Goal: Information Seeking & Learning: Learn about a topic

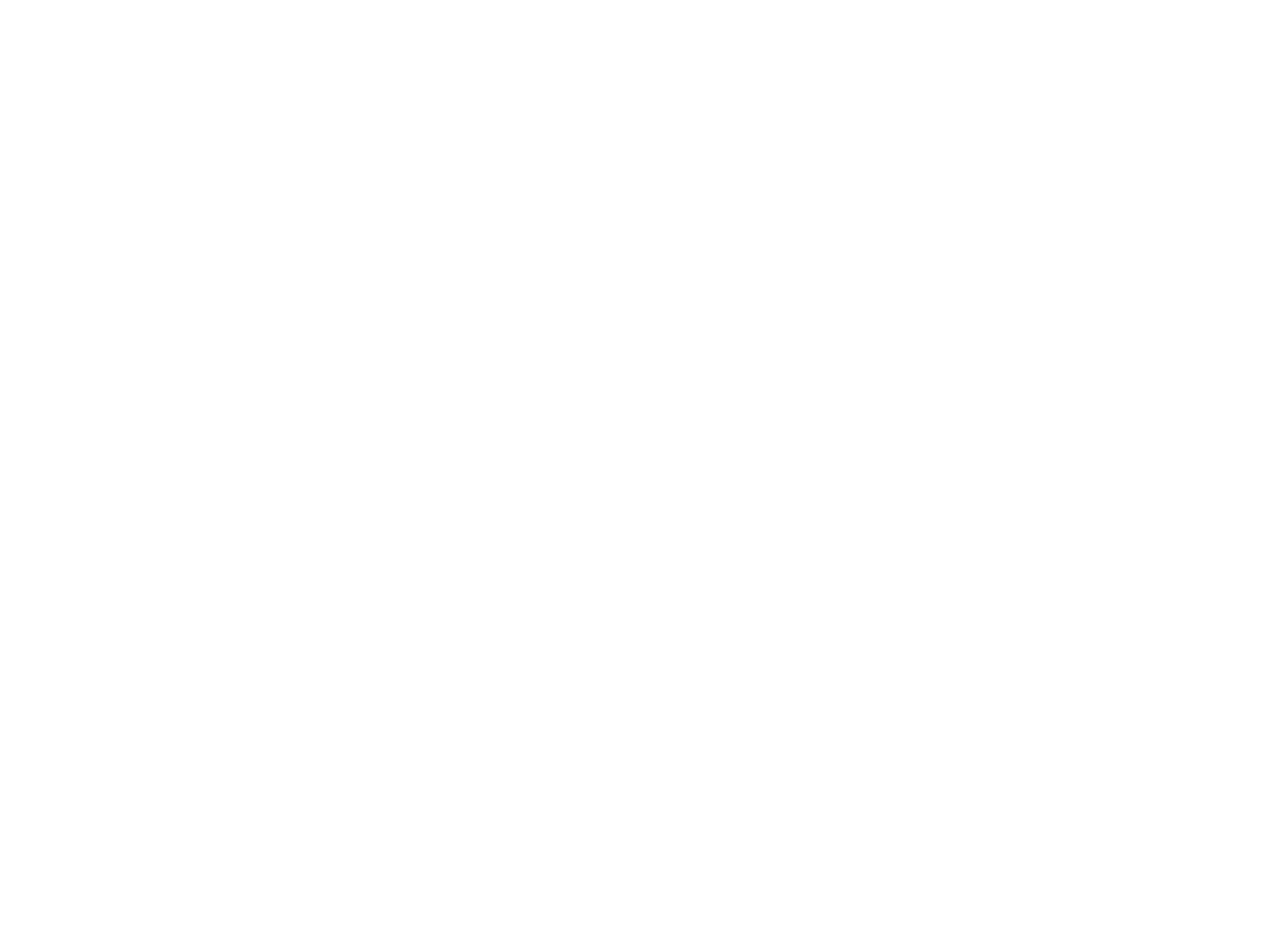
scroll to position [1997, 0]
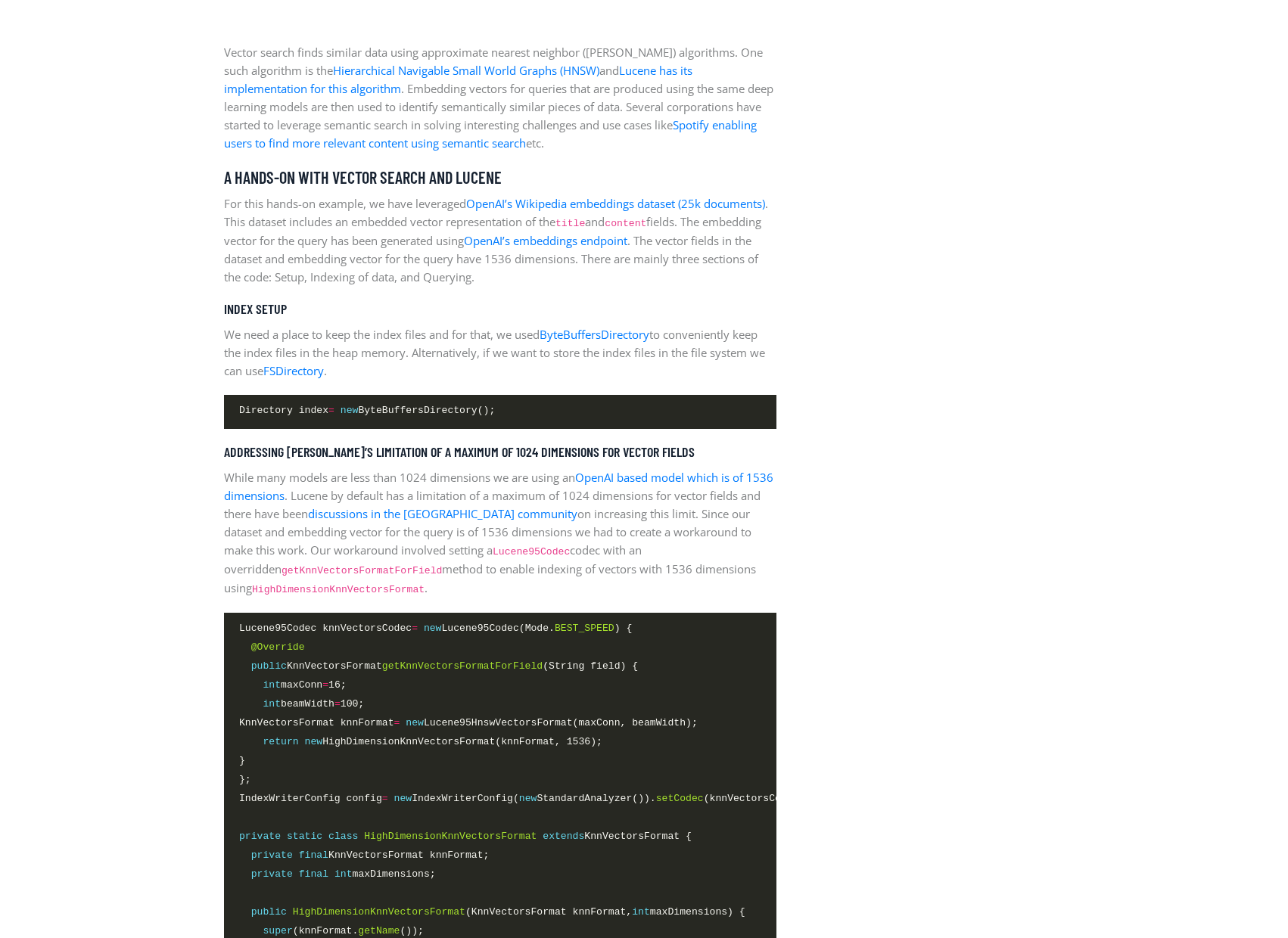
click at [378, 512] on link "discussions in the [GEOGRAPHIC_DATA] community" at bounding box center [442, 514] width 269 height 15
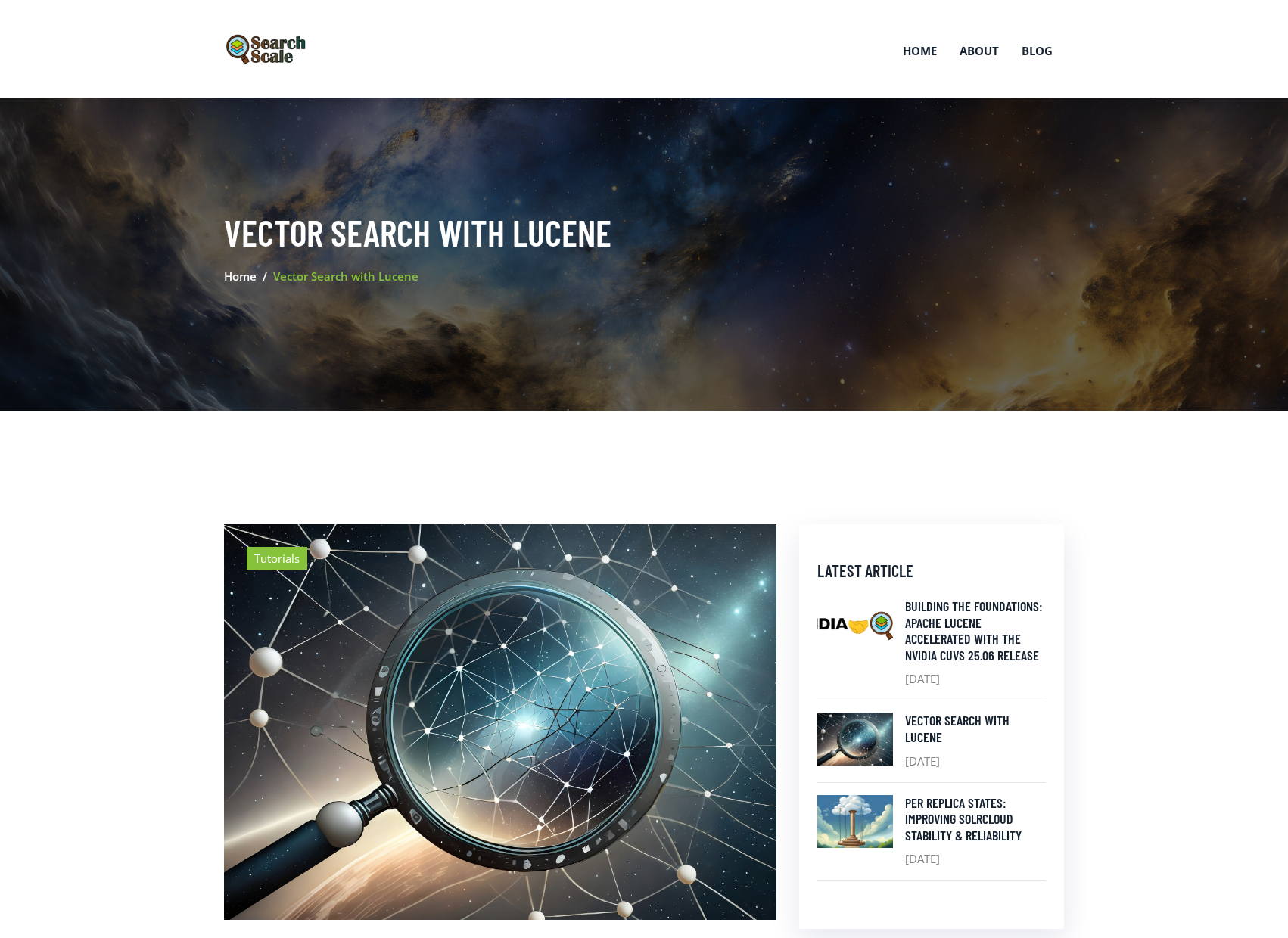
scroll to position [1997, 0]
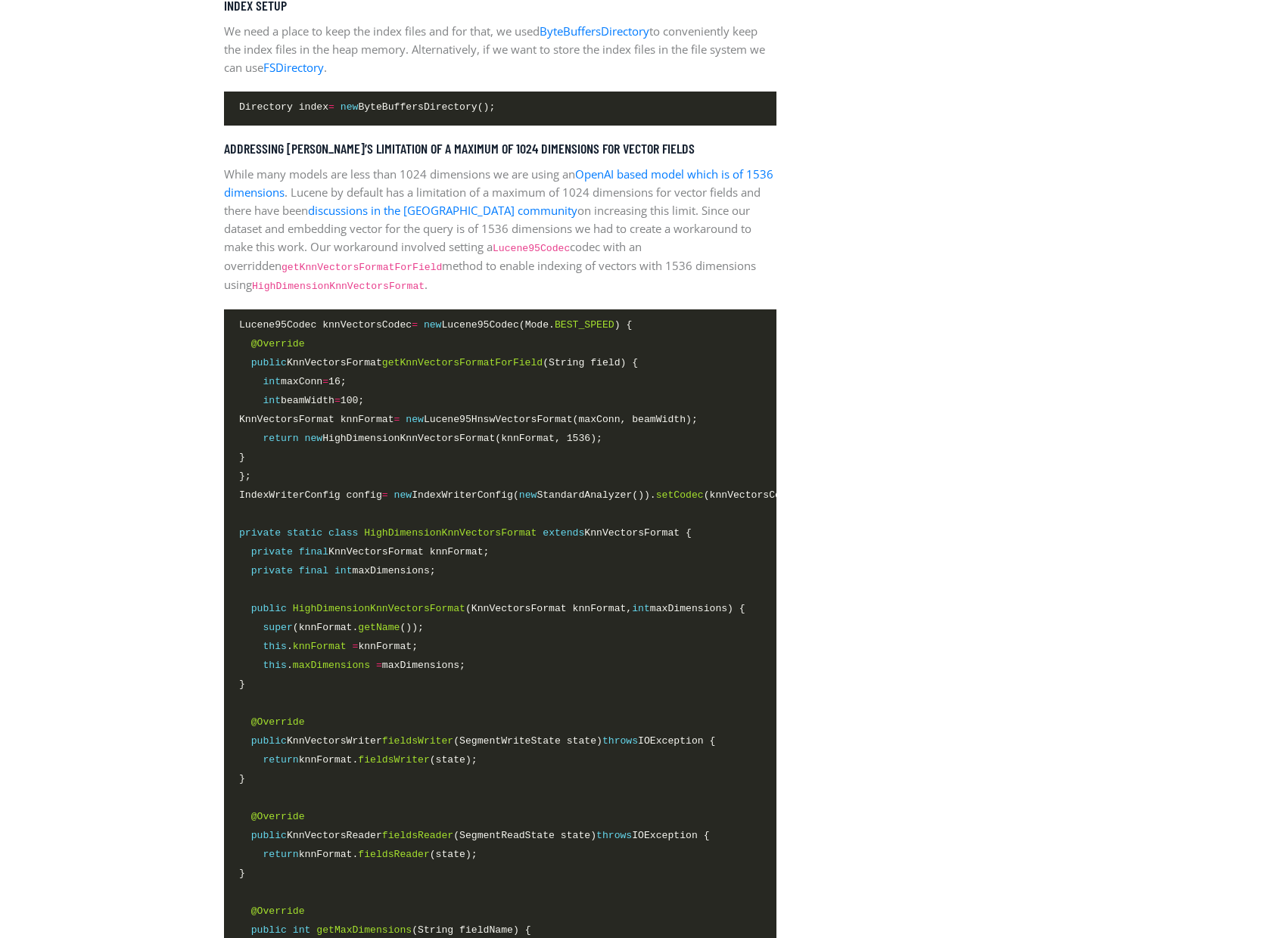
scroll to position [2297, 0]
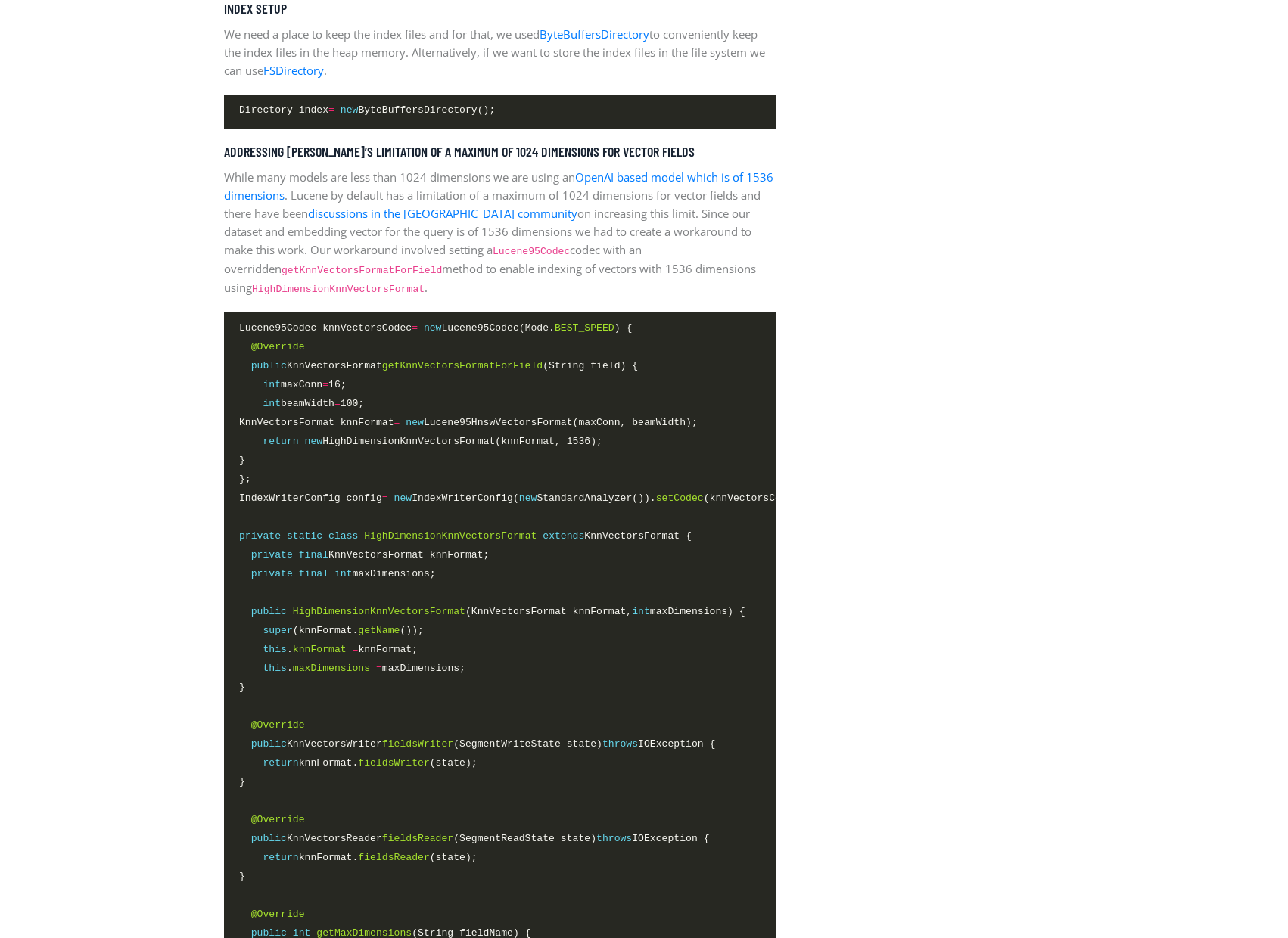
click at [1029, 463] on aside "Latest Article Building the foundations: Apache Lucene Accelerated with the NVI…" at bounding box center [930, 802] width 287 height 5150
click at [382, 329] on span "Lucene95Codec knnVectorsCodec = new Lucene95Codec(Mode. BEST_SPEED ) {" at bounding box center [435, 327] width 393 height 16
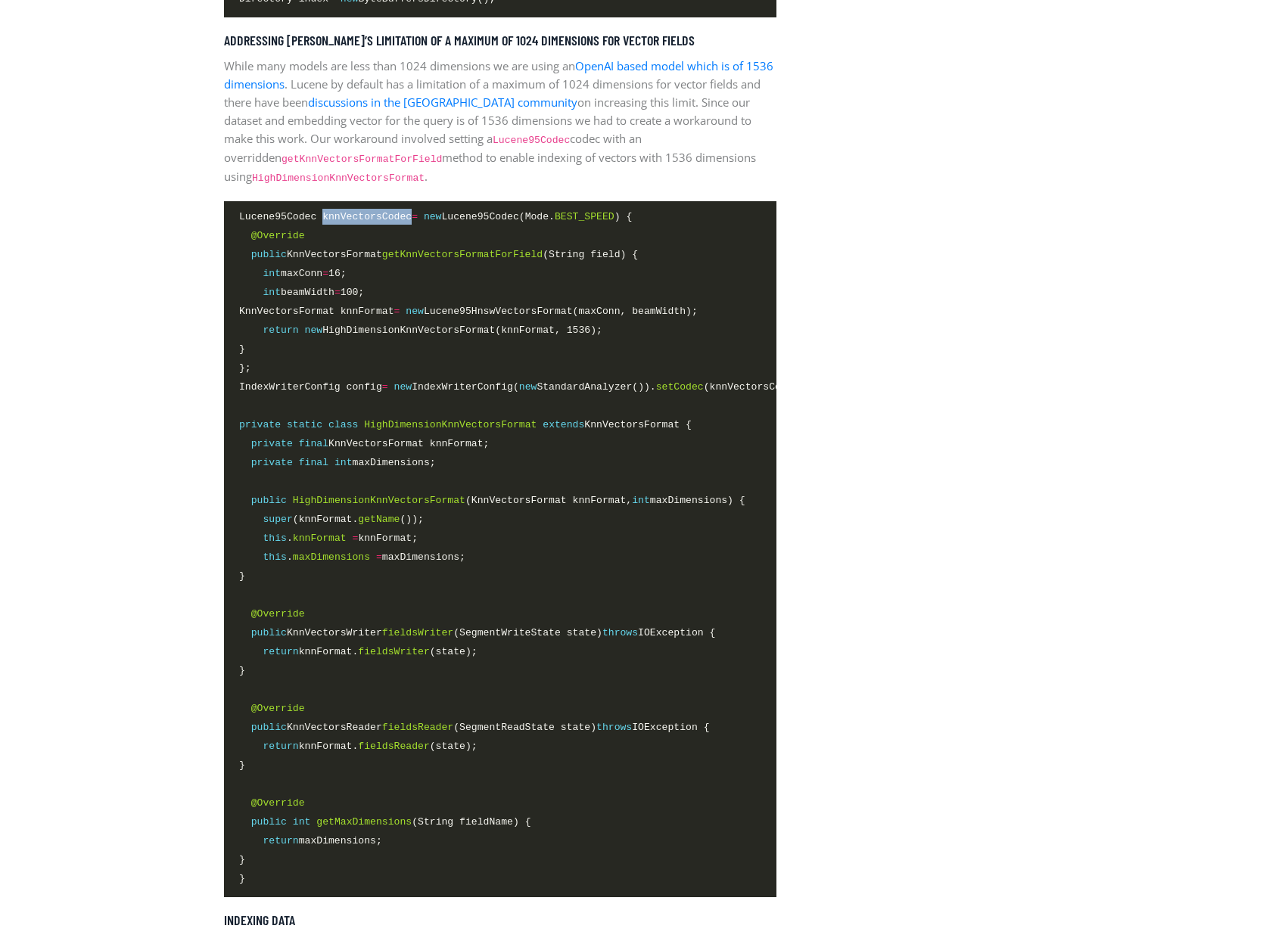
scroll to position [2409, 0]
copy span "knnVectorsCodec"
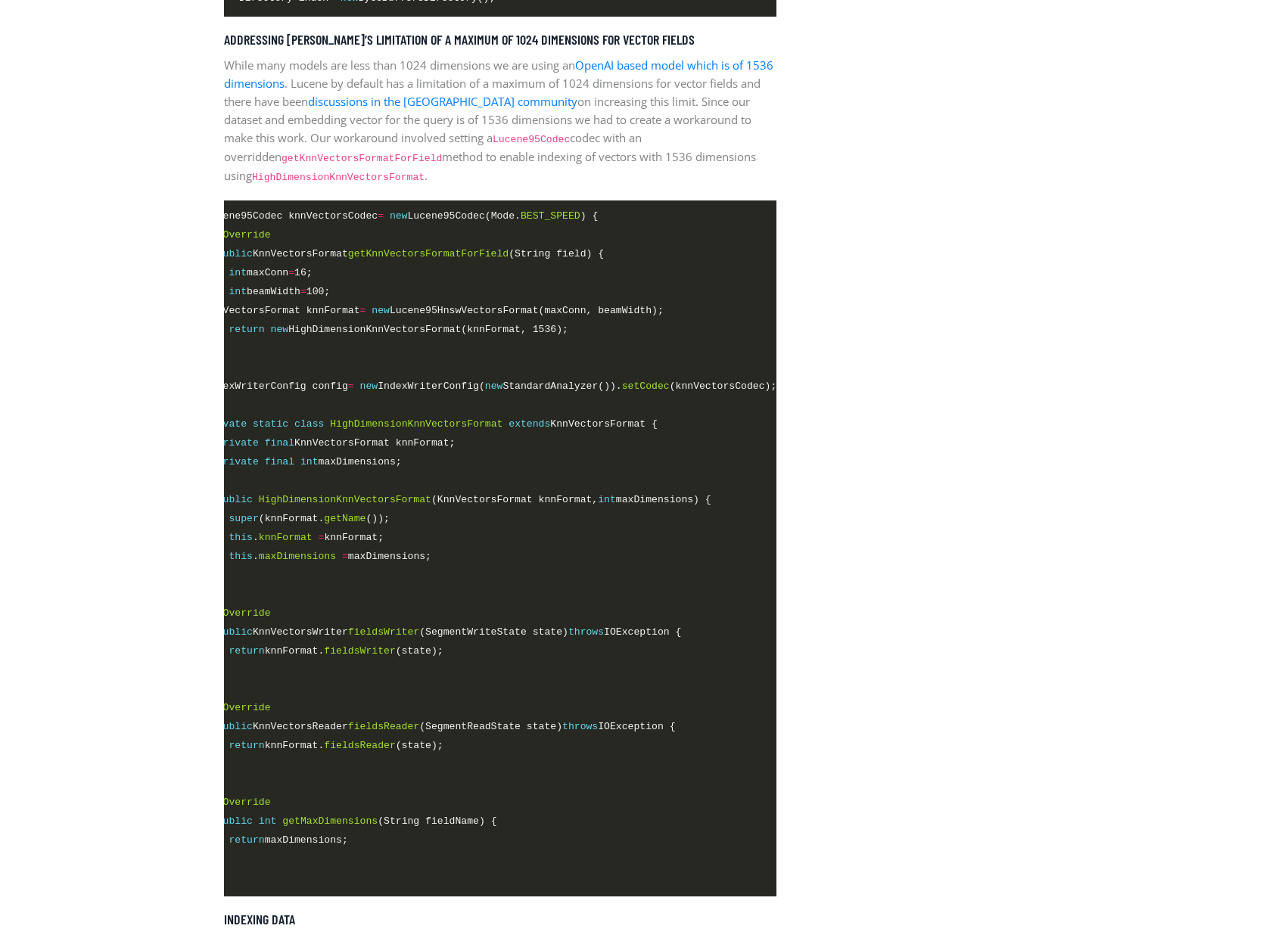
click at [513, 695] on span at bounding box center [466, 689] width 522 height 18
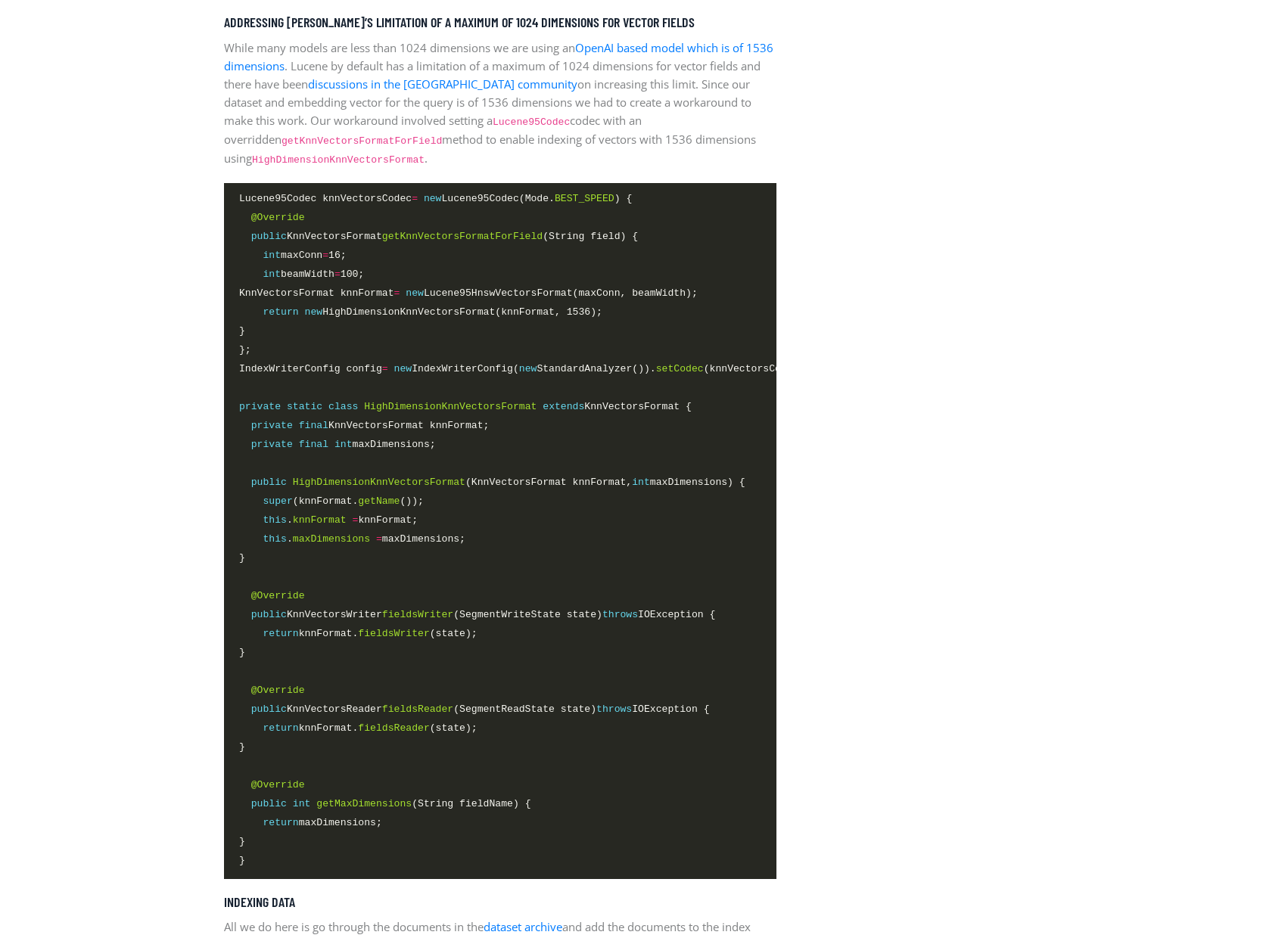
scroll to position [2442, 0]
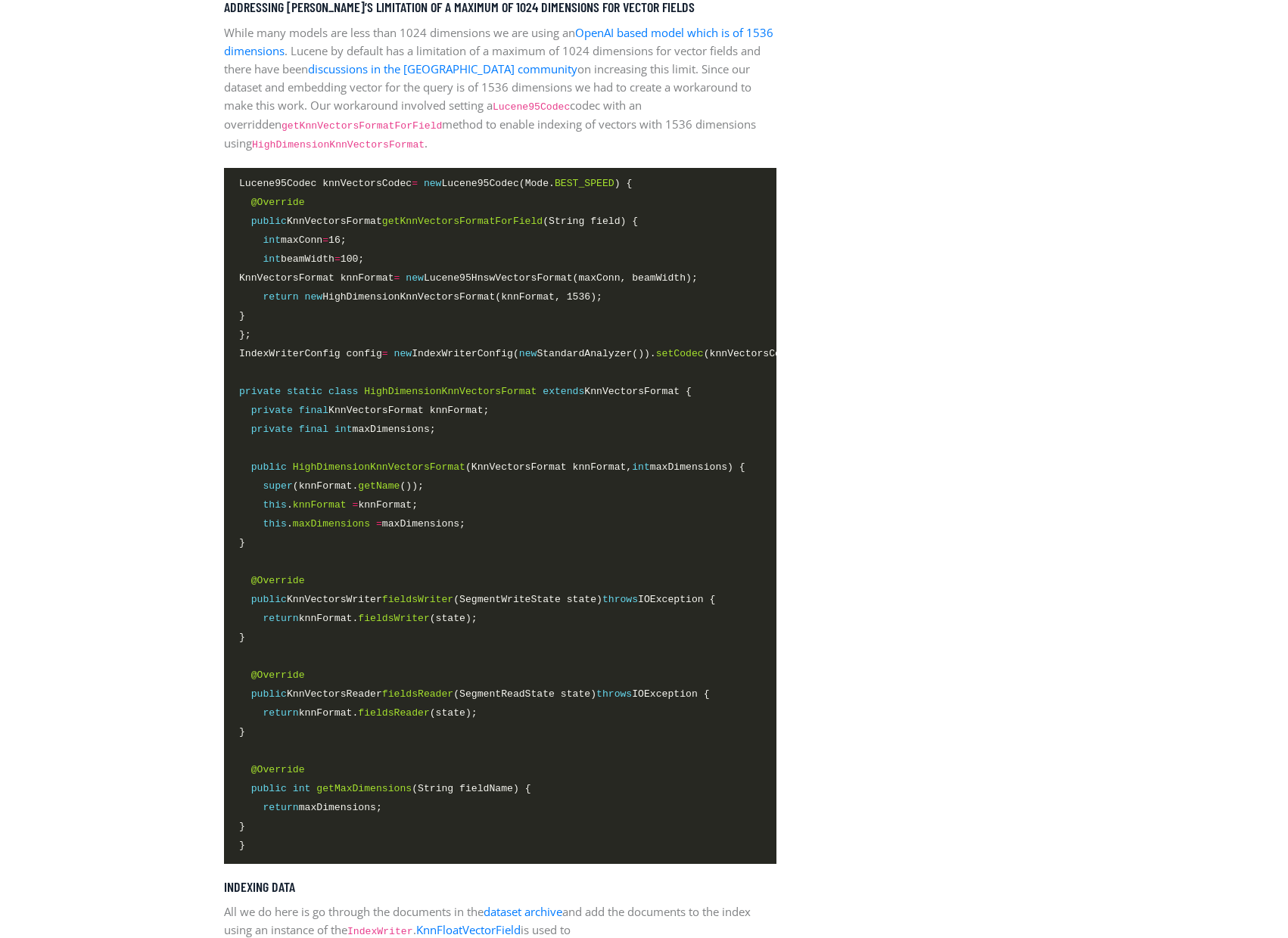
click at [954, 658] on aside "Latest Article Building the foundations: Apache Lucene Accelerated with the NVI…" at bounding box center [930, 657] width 287 height 5150
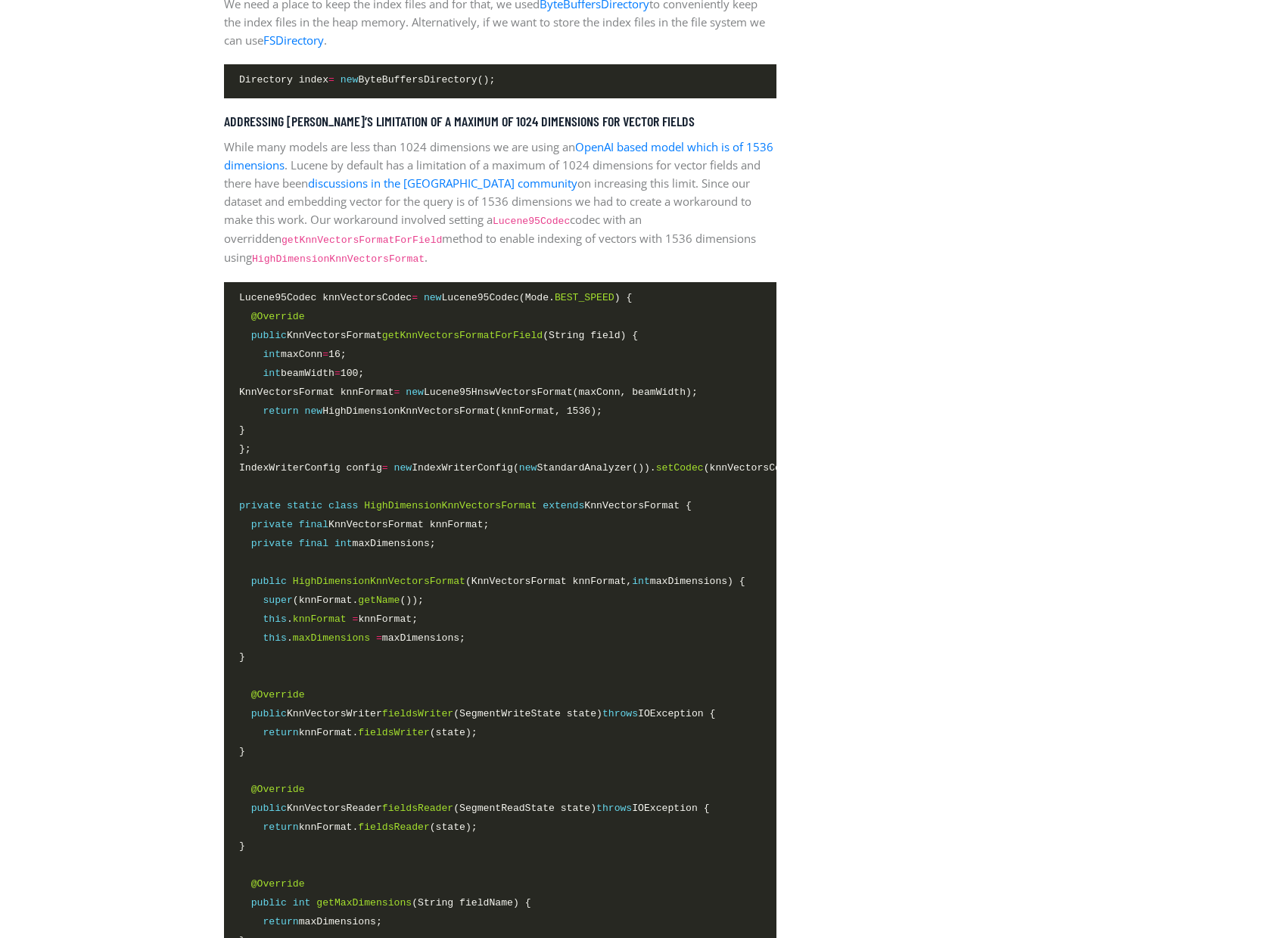
scroll to position [3430, 0]
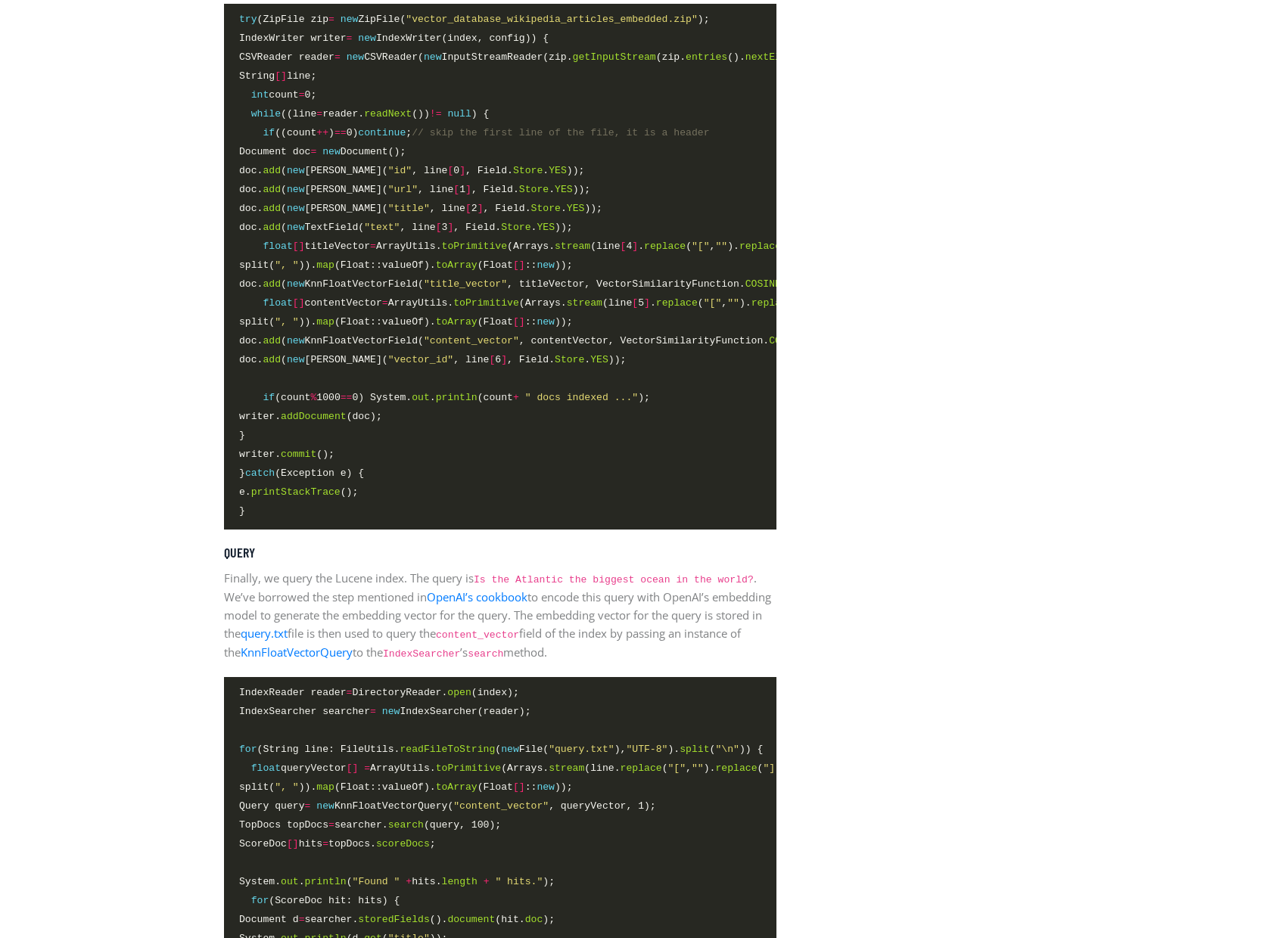
click at [386, 292] on span "doc. add ( new KnnFloatVectorField( "title_vector" , titleVector, VectorSimilar…" at bounding box center [519, 284] width 560 height 16
copy span "KnnFloatVectorField"
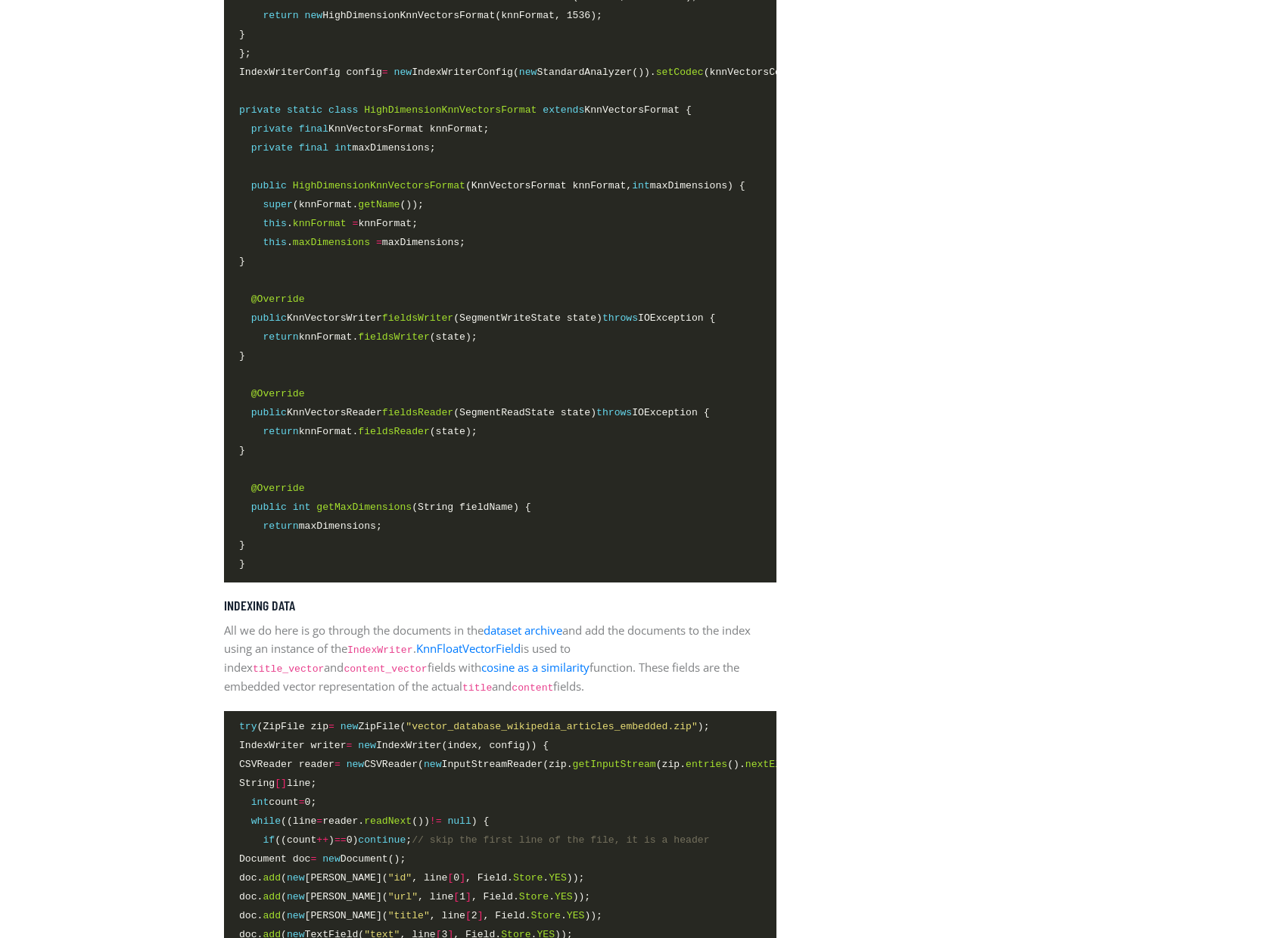
scroll to position [2441, 0]
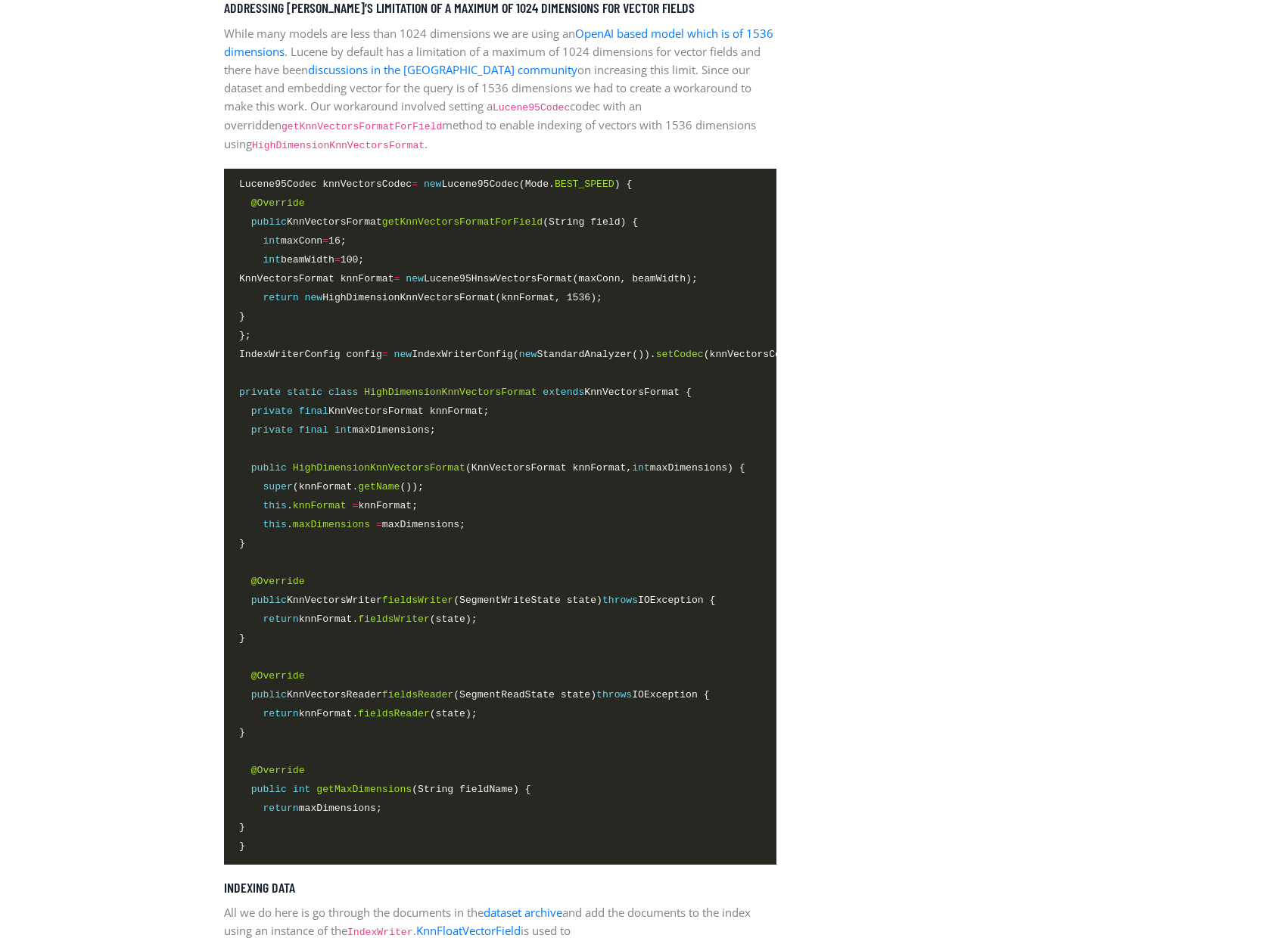
click at [975, 339] on aside "Latest Article Building the foundations: Apache Lucene Accelerated with the NVI…" at bounding box center [930, 659] width 287 height 5151
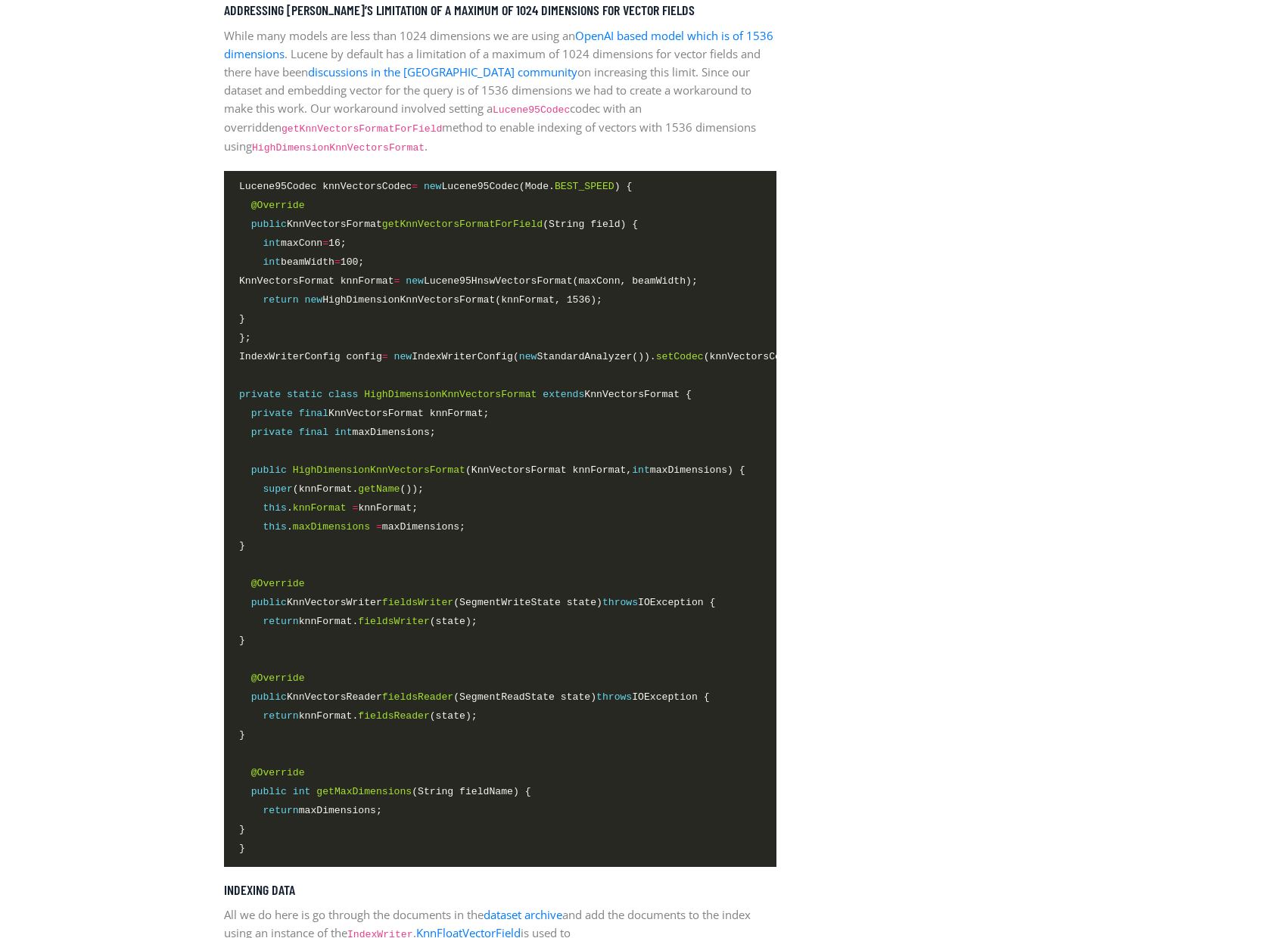
scroll to position [2438, 0]
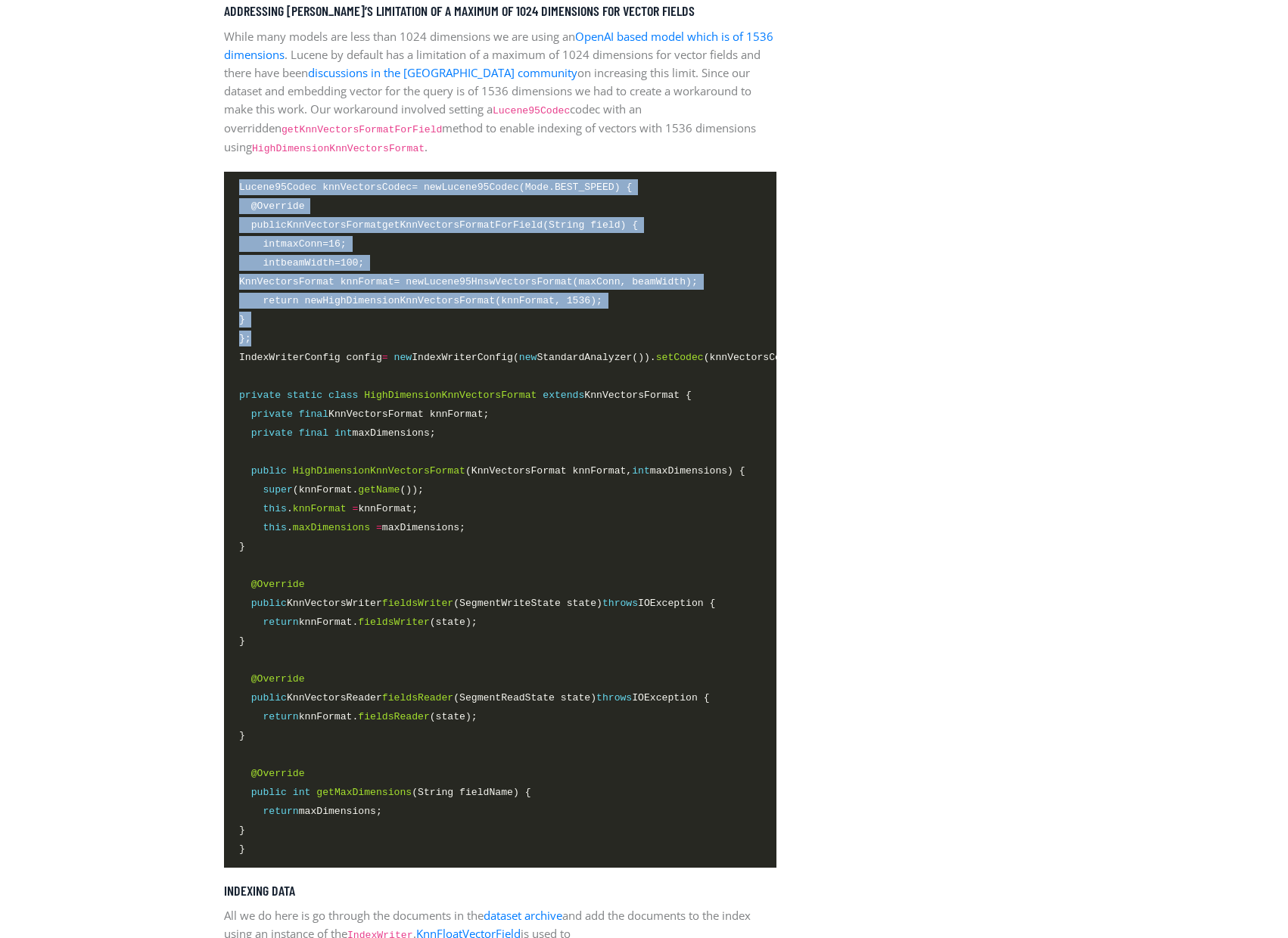
drag, startPoint x: 240, startPoint y: 184, endPoint x: 273, endPoint y: 332, distance: 151.6
click at [273, 332] on code "Lucene95Codec knnVectorsCodec = new Lucene95Codec(Mode. BEST_SPEED ) { @Overrid…" at bounding box center [500, 518] width 522 height 679
copy code "Lucene95Codec knnVectorsCodec = new Lucene95Codec(Mode. BEST_SPEED ) { @Overrid…"
click at [447, 286] on span "KnnVectorsFormat knnFormat = new Lucene95HnswVectorsFormat(maxConn, beamWidth);" at bounding box center [500, 282] width 522 height 18
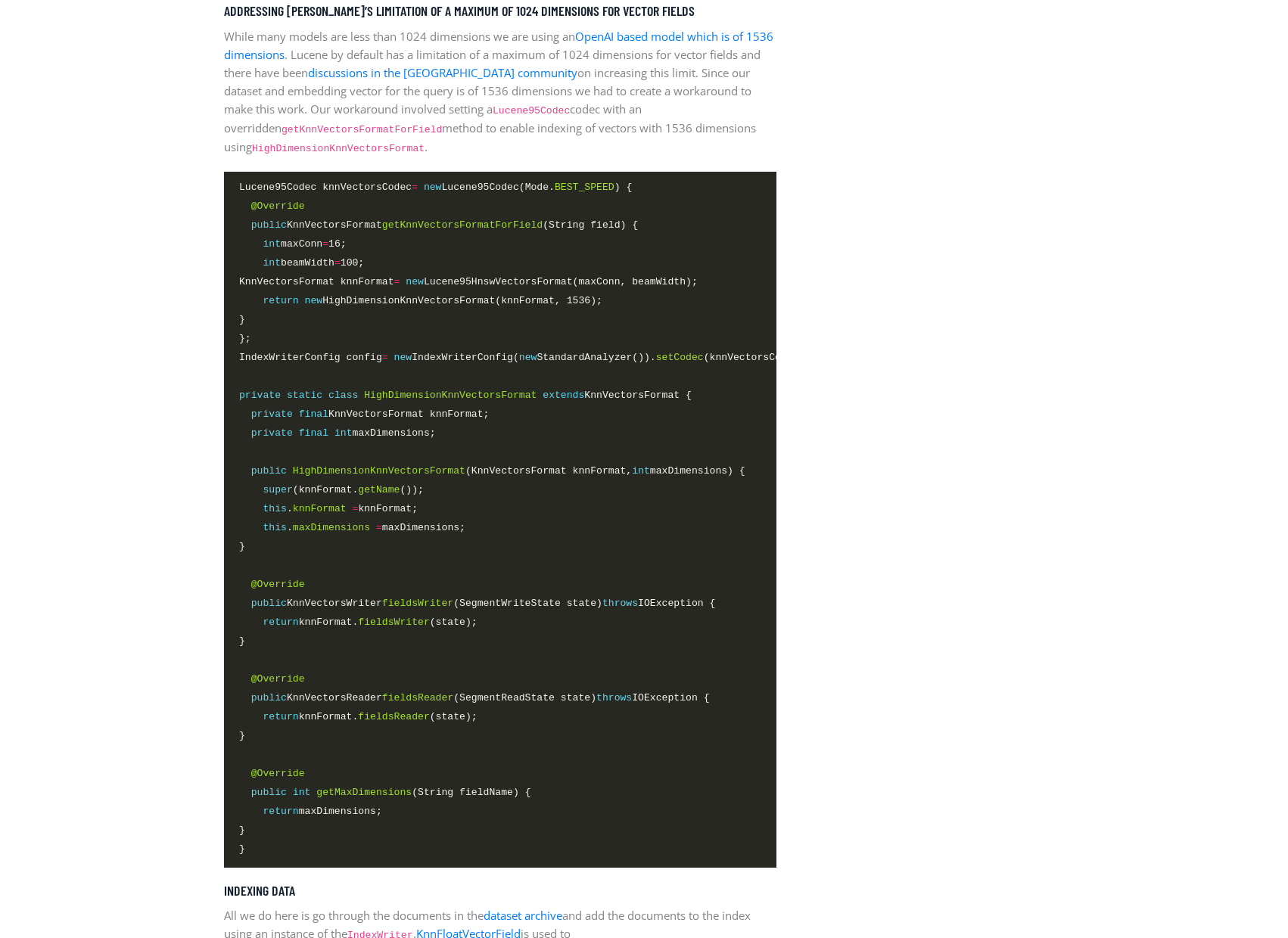
click at [450, 305] on span "return new HighDimensionKnnVectorsFormat(knnFormat, 1536);" at bounding box center [500, 301] width 522 height 18
click at [450, 299] on span "return new HighDimensionKnnVectorsFormat(knnFormat, 1536);" at bounding box center [420, 300] width 363 height 16
copy span "HighDimensionKnnVectorsFormat"
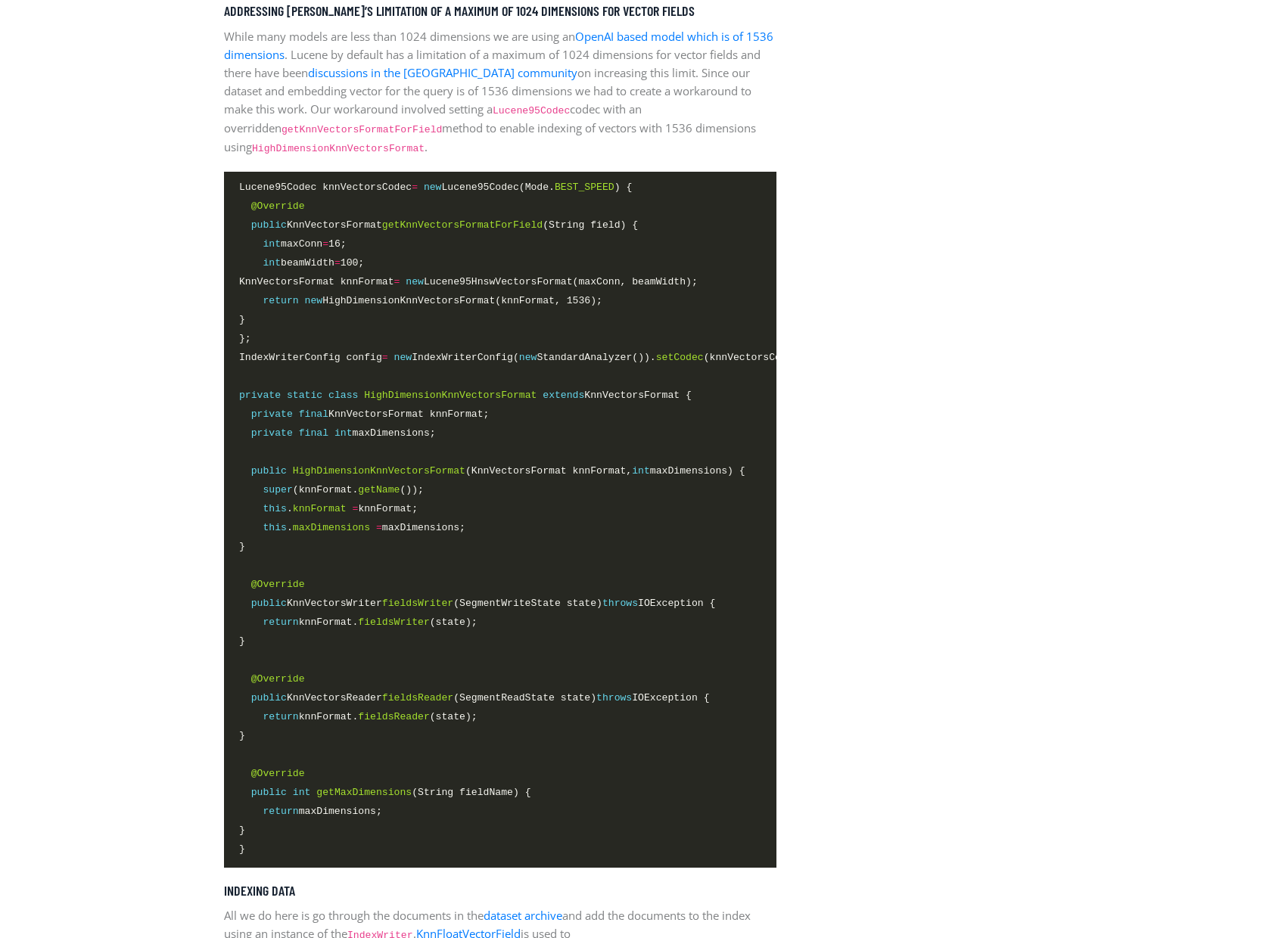
click at [948, 338] on aside "Latest Article Building the foundations: Apache Lucene Accelerated with the NVI…" at bounding box center [930, 662] width 287 height 5151
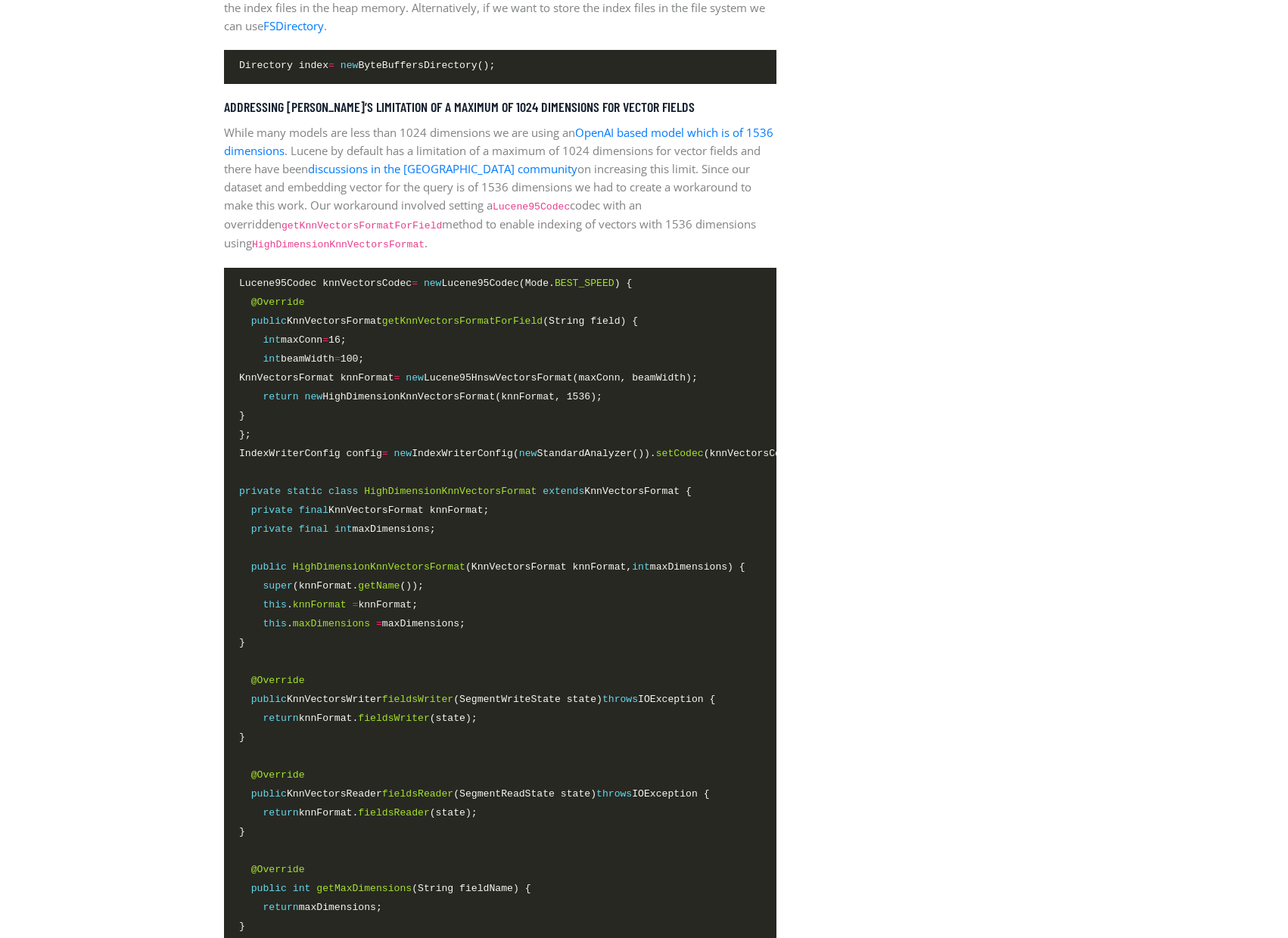
scroll to position [2339, 0]
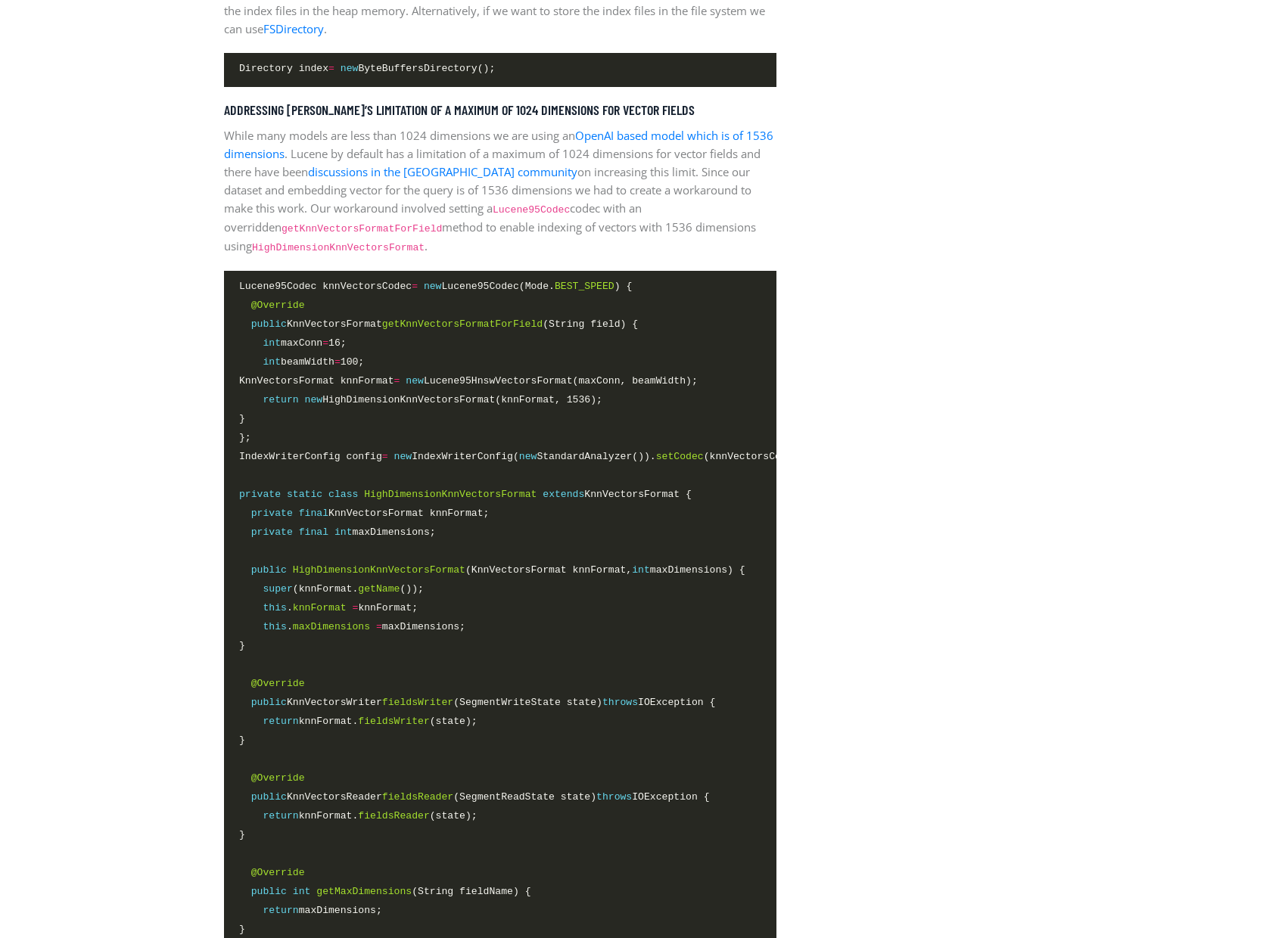
click at [467, 399] on span "return new HighDimensionKnnVectorsFormat(knnFormat, 1536);" at bounding box center [420, 399] width 363 height 16
copy span "HighDimensionKnnVectorsFormat"
click at [942, 353] on aside "Latest Article Building the foundations: Apache Lucene Accelerated with the NVI…" at bounding box center [930, 761] width 287 height 5151
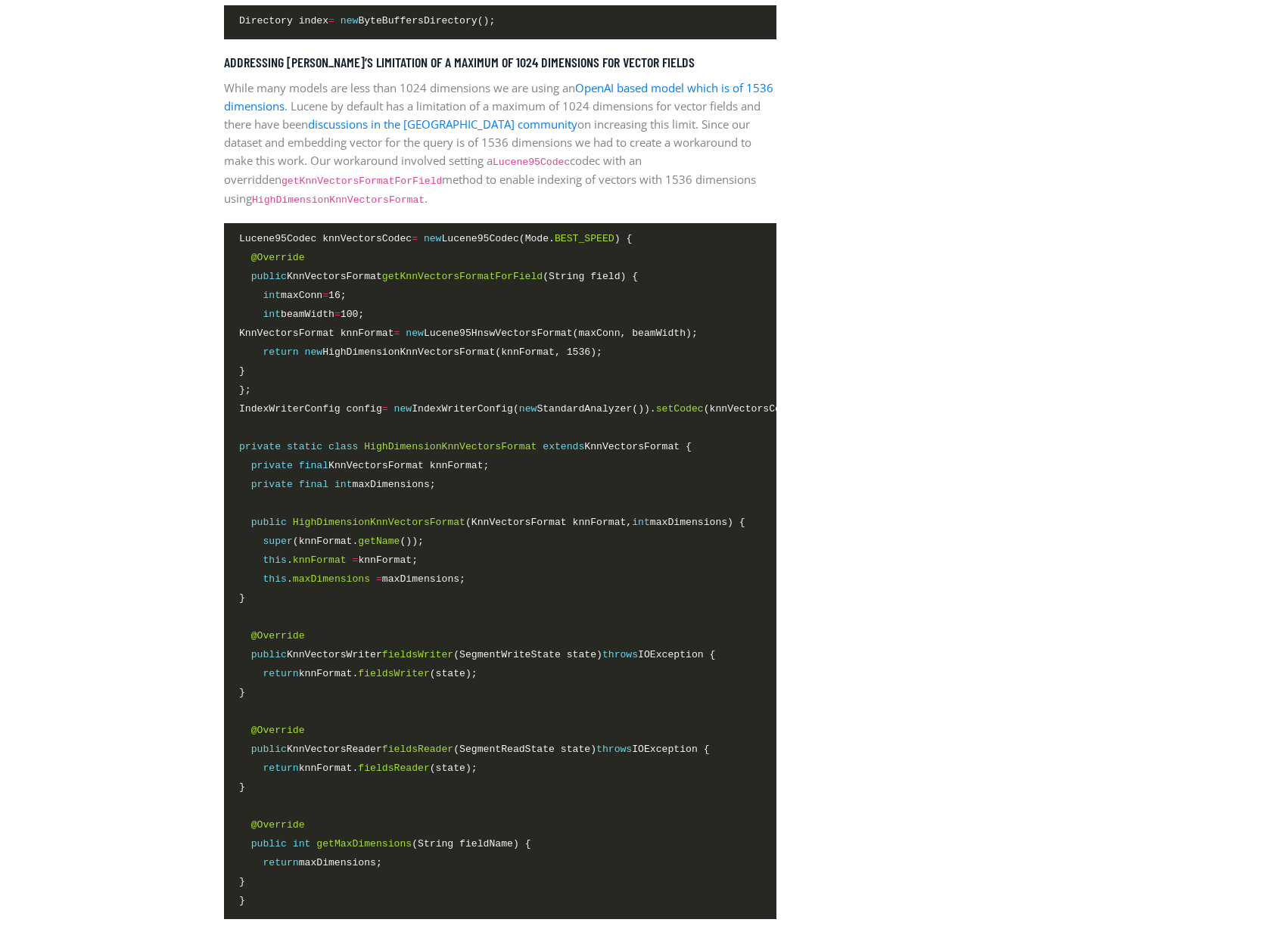
scroll to position [2464, 0]
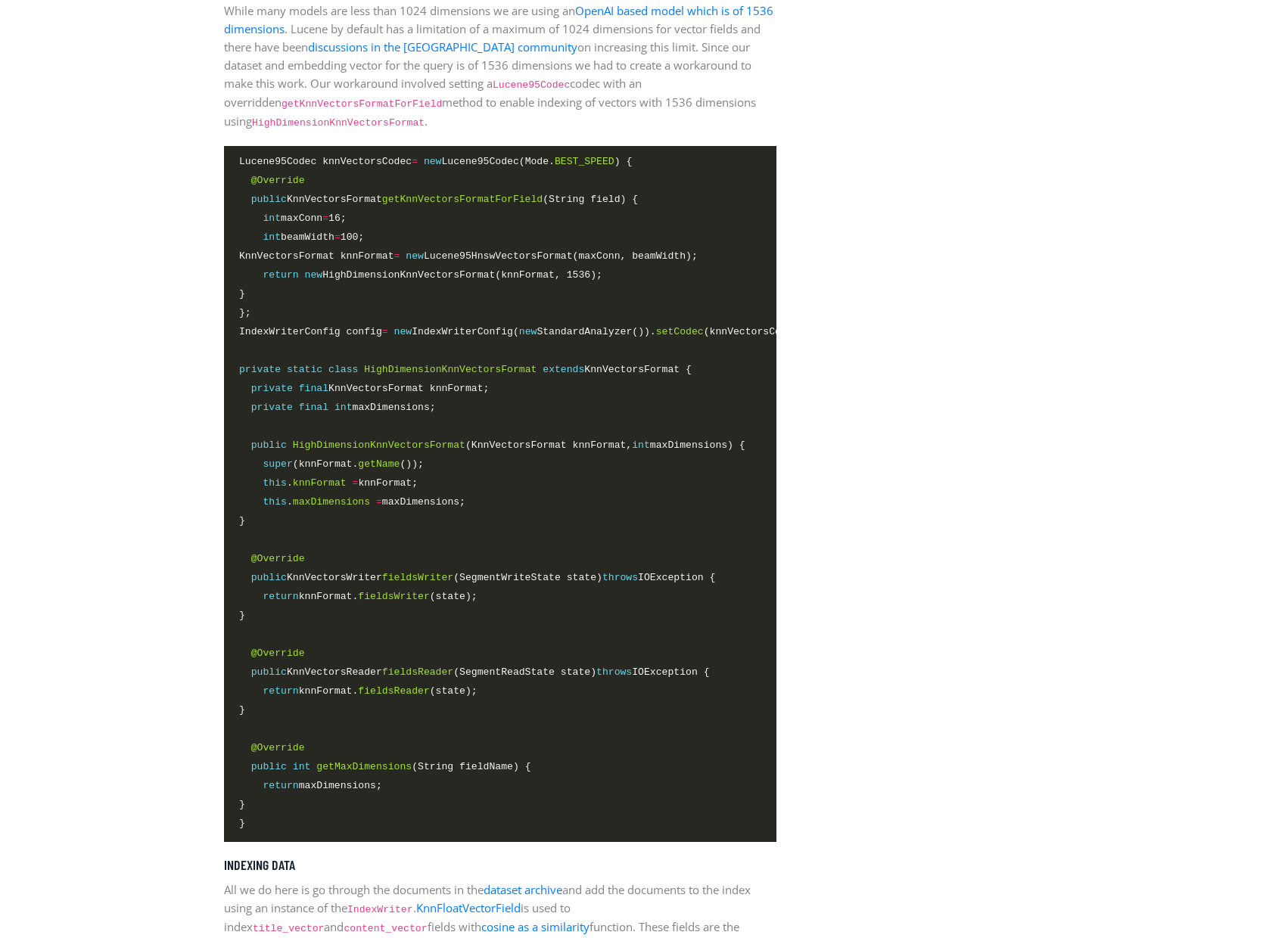
drag, startPoint x: 287, startPoint y: 524, endPoint x: 240, endPoint y: 449, distance: 88.5
click at [240, 449] on code "Lucene95Codec knnVectorsCodec = new Lucene95Codec(Mode. BEST_SPEED ) { @Overrid…" at bounding box center [500, 493] width 522 height 679
click at [320, 504] on span "maxDimensions" at bounding box center [332, 502] width 78 height 11
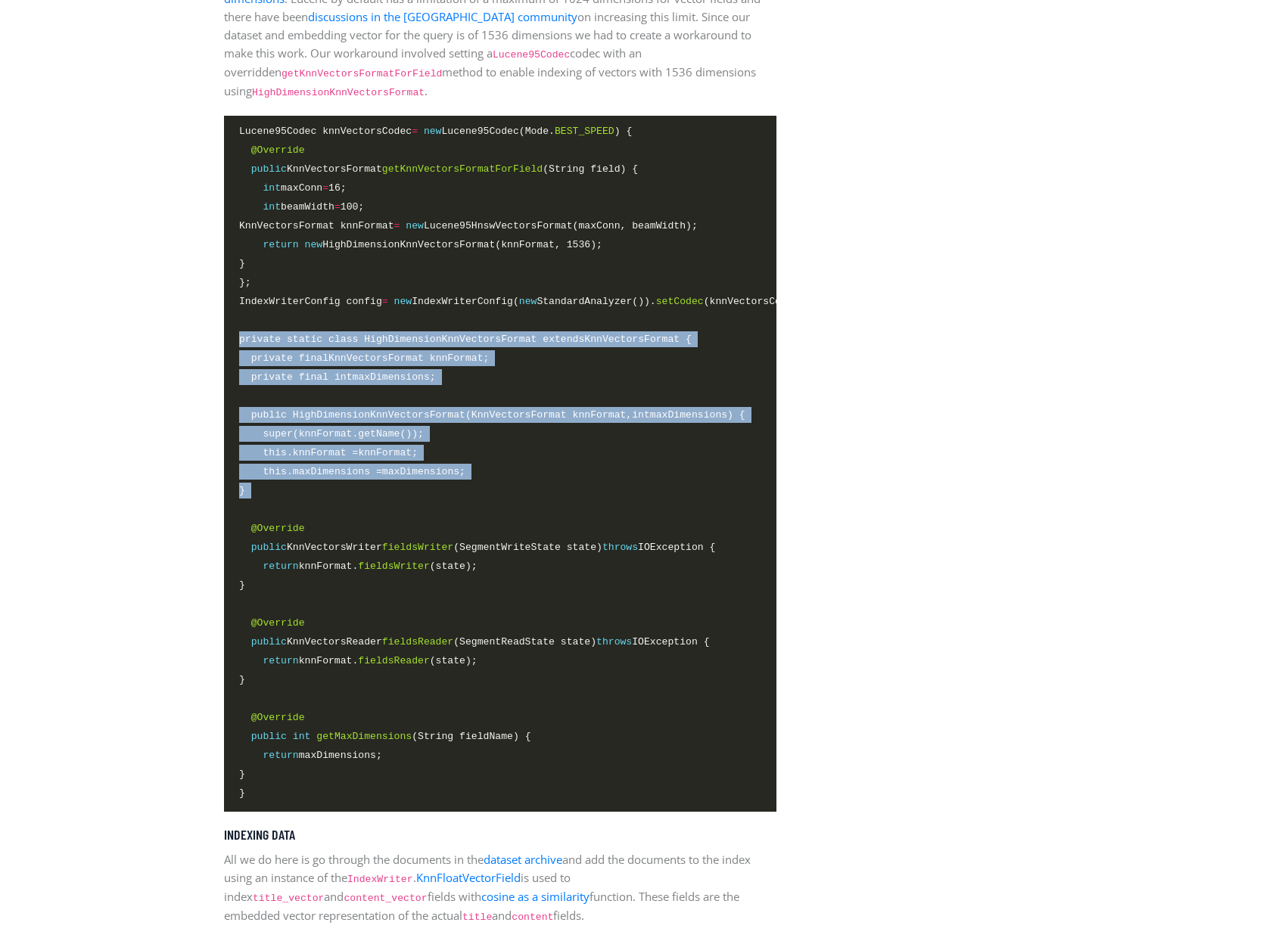
scroll to position [2511, 0]
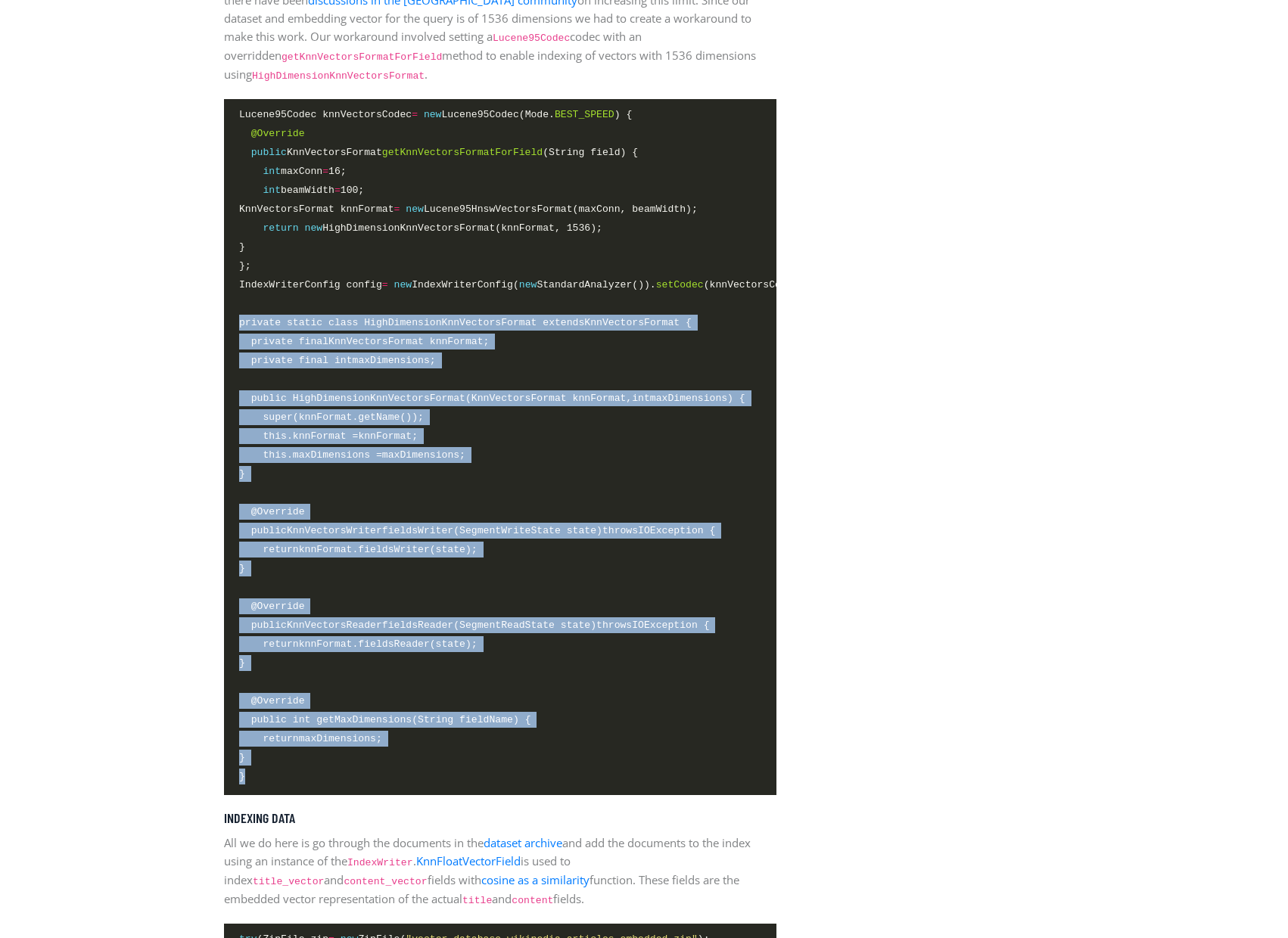
drag, startPoint x: 239, startPoint y: 348, endPoint x: 413, endPoint y: 770, distance: 456.5
click at [413, 770] on code "Lucene95Codec knnVectorsCodec = new Lucene95Codec(Mode. BEST_SPEED ) { @Overrid…" at bounding box center [500, 445] width 522 height 679
copy code "private static class HighDimensionKnnVectorsFormat extends KnnVectorsFormat { p…"
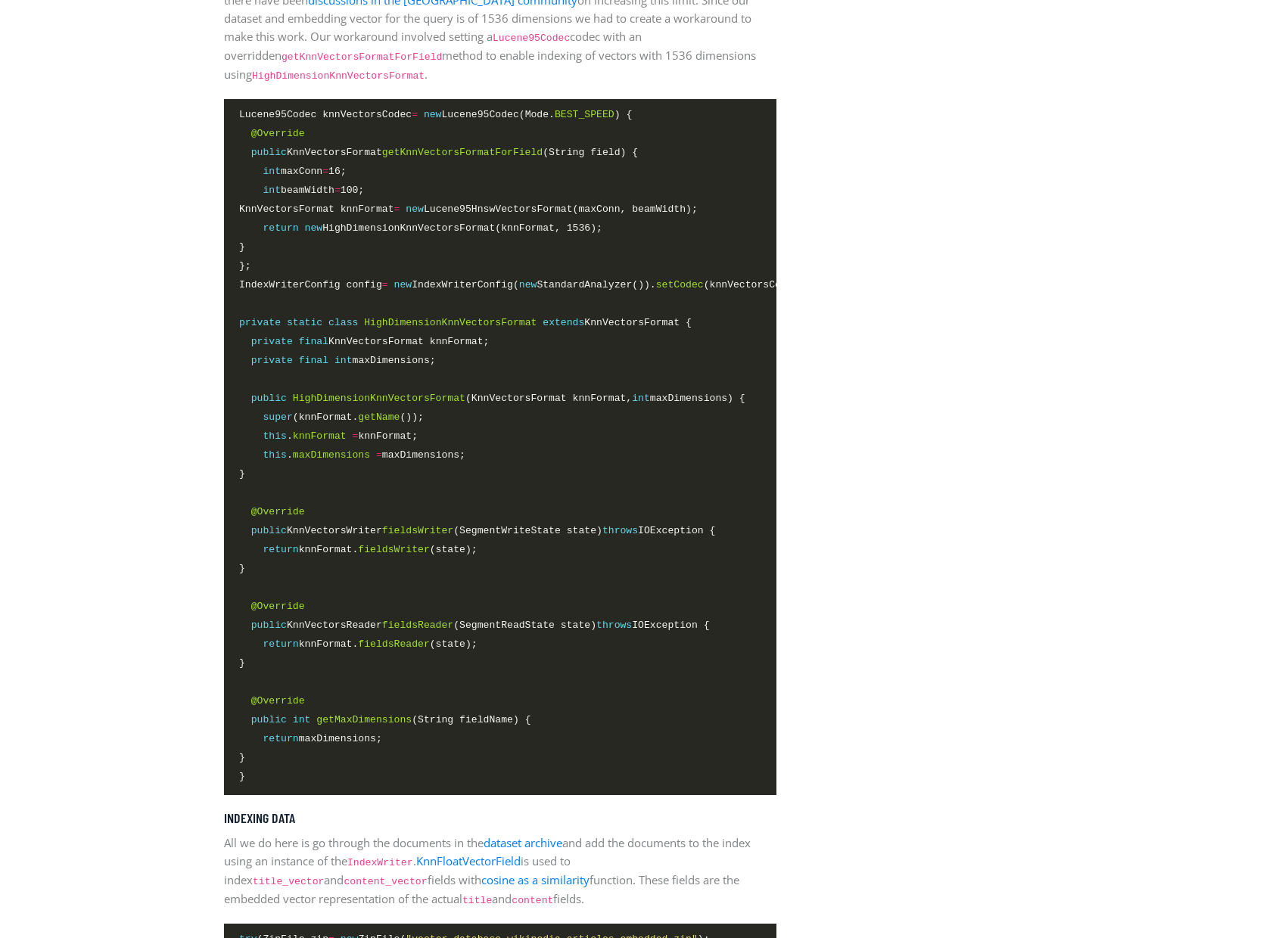
click at [348, 260] on span "};" at bounding box center [500, 266] width 522 height 18
click at [658, 277] on span "IndexWriterConfig config = new IndexWriterConfig( new StandardAnalyzer()). setC…" at bounding box center [525, 285] width 571 height 16
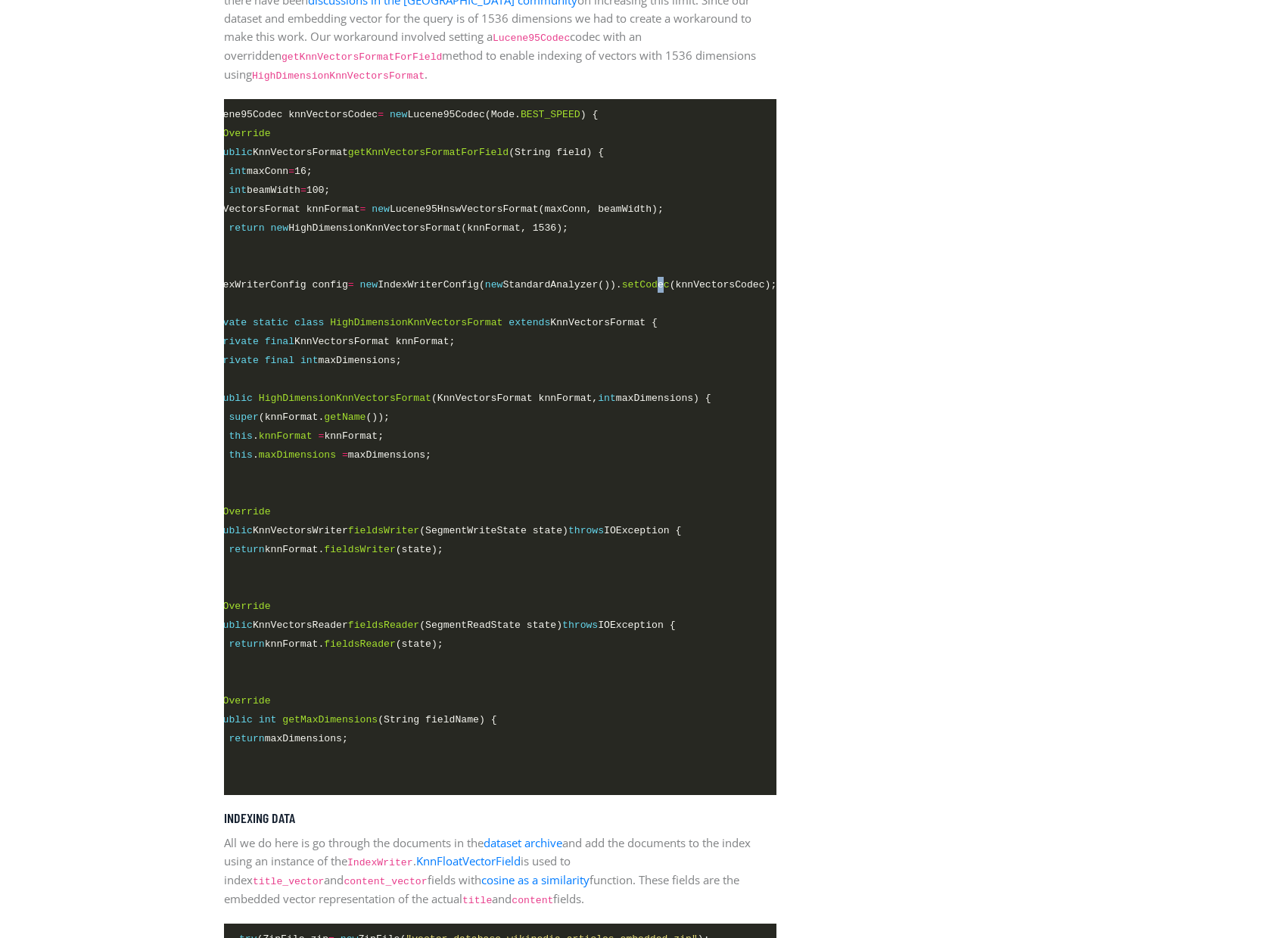
drag, startPoint x: 716, startPoint y: 278, endPoint x: 654, endPoint y: 279, distance: 62.0
click at [654, 279] on span "setCodec" at bounding box center [646, 285] width 48 height 11
click at [654, 280] on span "setCodec" at bounding box center [646, 285] width 48 height 11
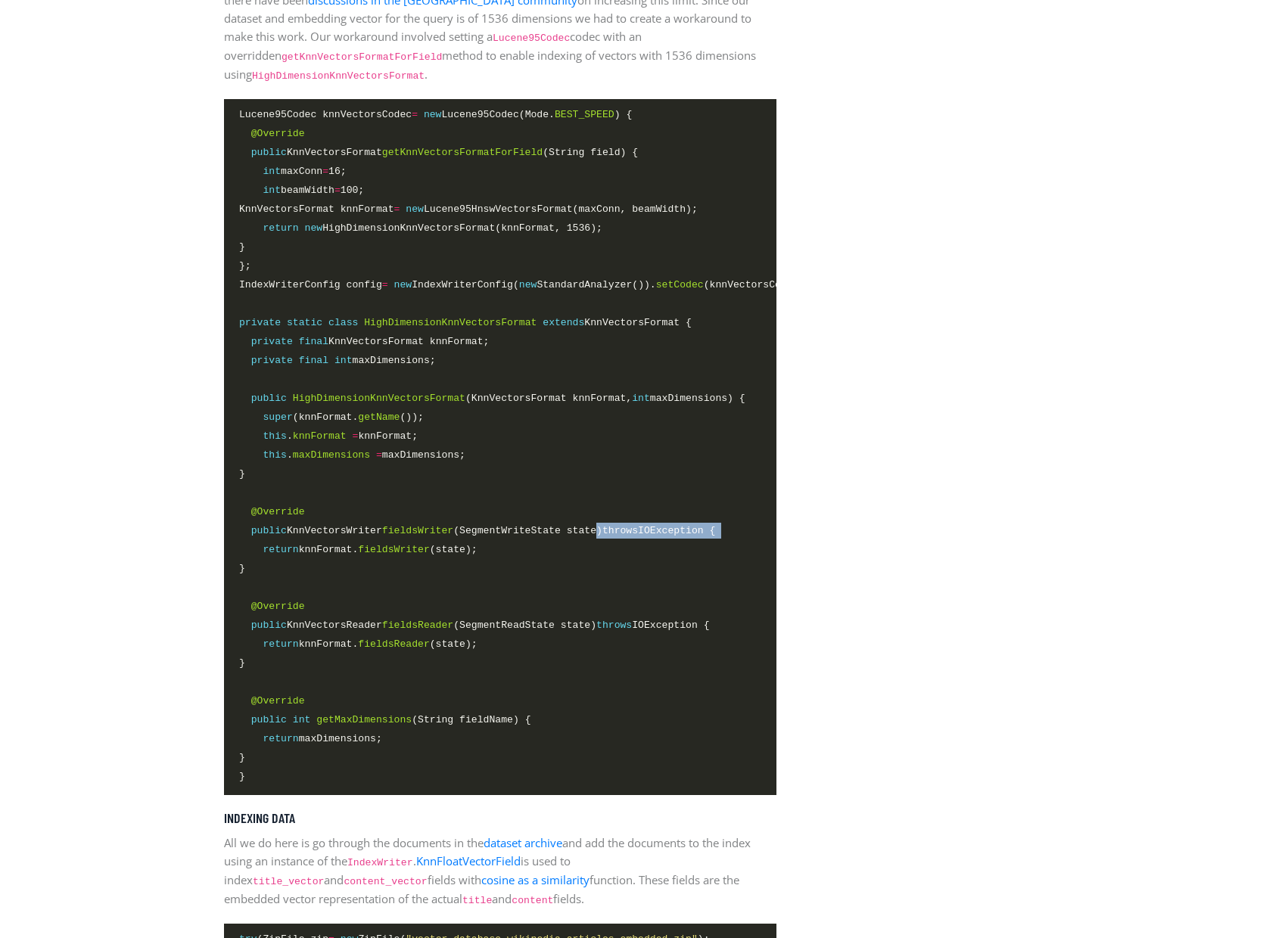
drag, startPoint x: 553, startPoint y: 523, endPoint x: 0, endPoint y: 539, distance: 553.2
click at [0, 539] on section "Tutorials by [PERSON_NAME] / on [DATE] Vector Search with [PERSON_NAME] What is…" at bounding box center [644, 589] width 1288 height 5378
click at [386, 544] on span "fieldsWriter" at bounding box center [393, 550] width 71 height 11
drag, startPoint x: 276, startPoint y: 758, endPoint x: 242, endPoint y: 586, distance: 175.3
click at [242, 586] on code "Lucene95Codec knnVectorsCodec = new Lucene95Codec(Mode. BEST_SPEED ) { @Overrid…" at bounding box center [500, 445] width 522 height 679
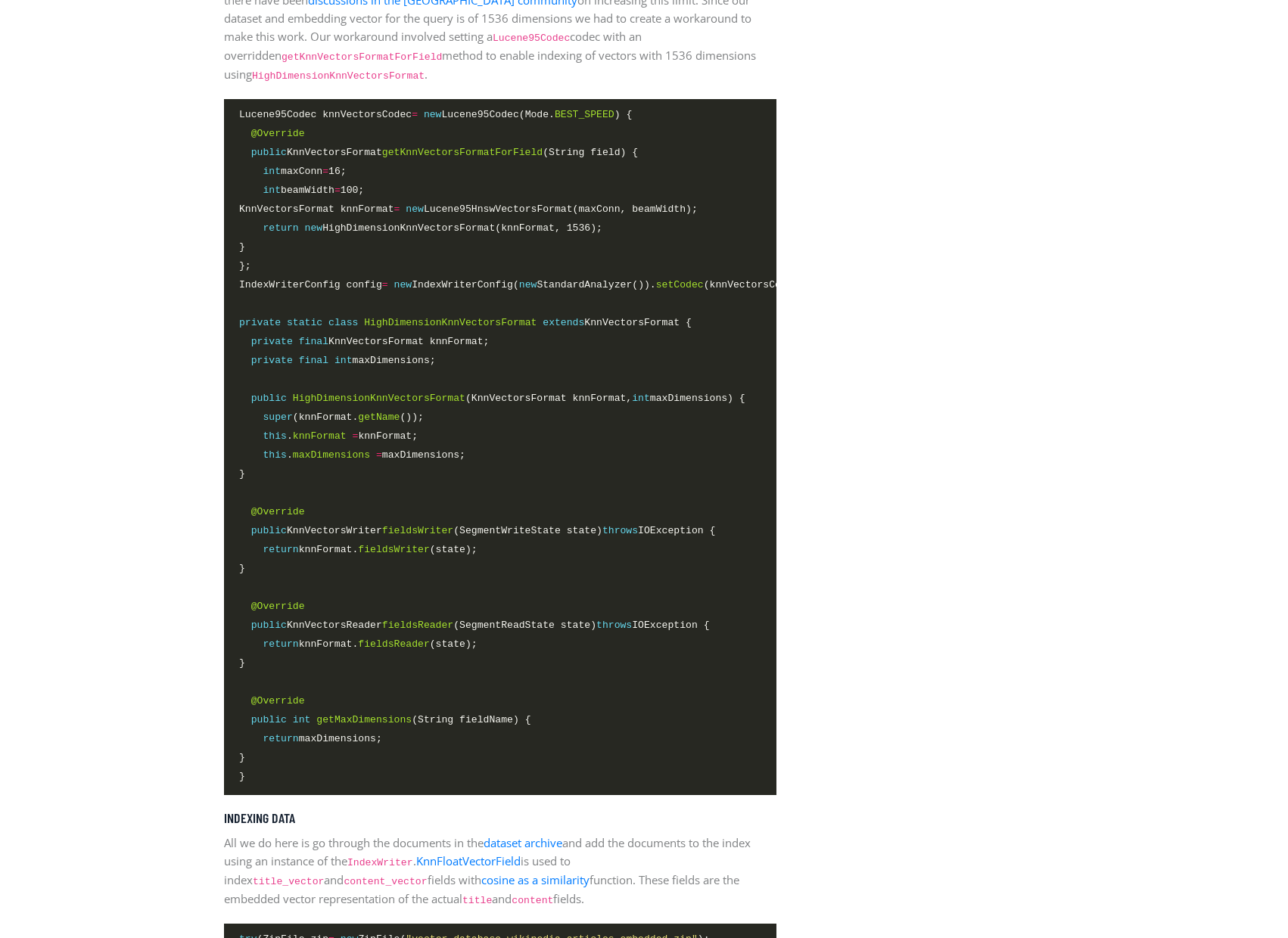
click at [427, 512] on span "@Override" at bounding box center [500, 512] width 522 height 18
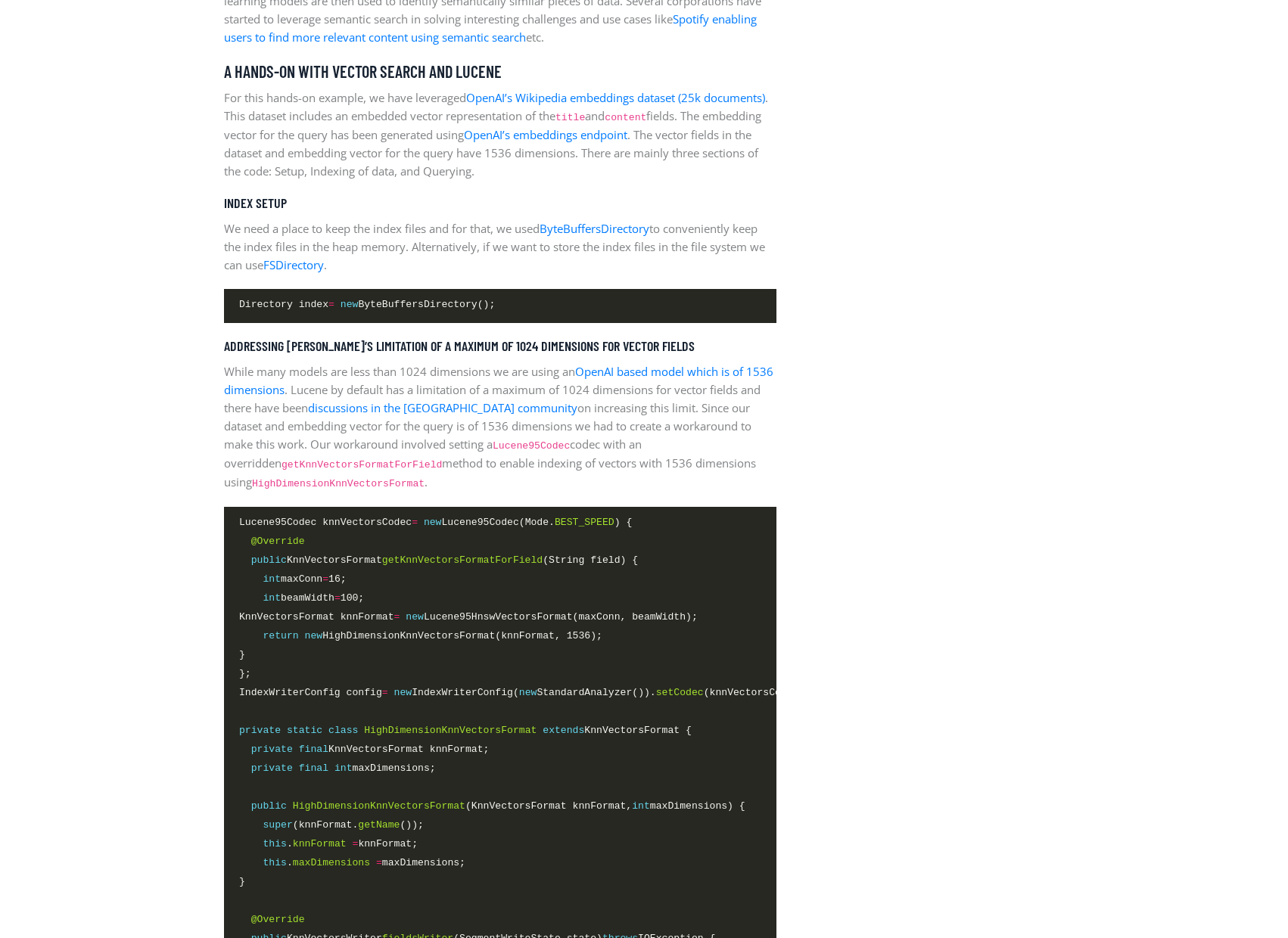
scroll to position [2049, 0]
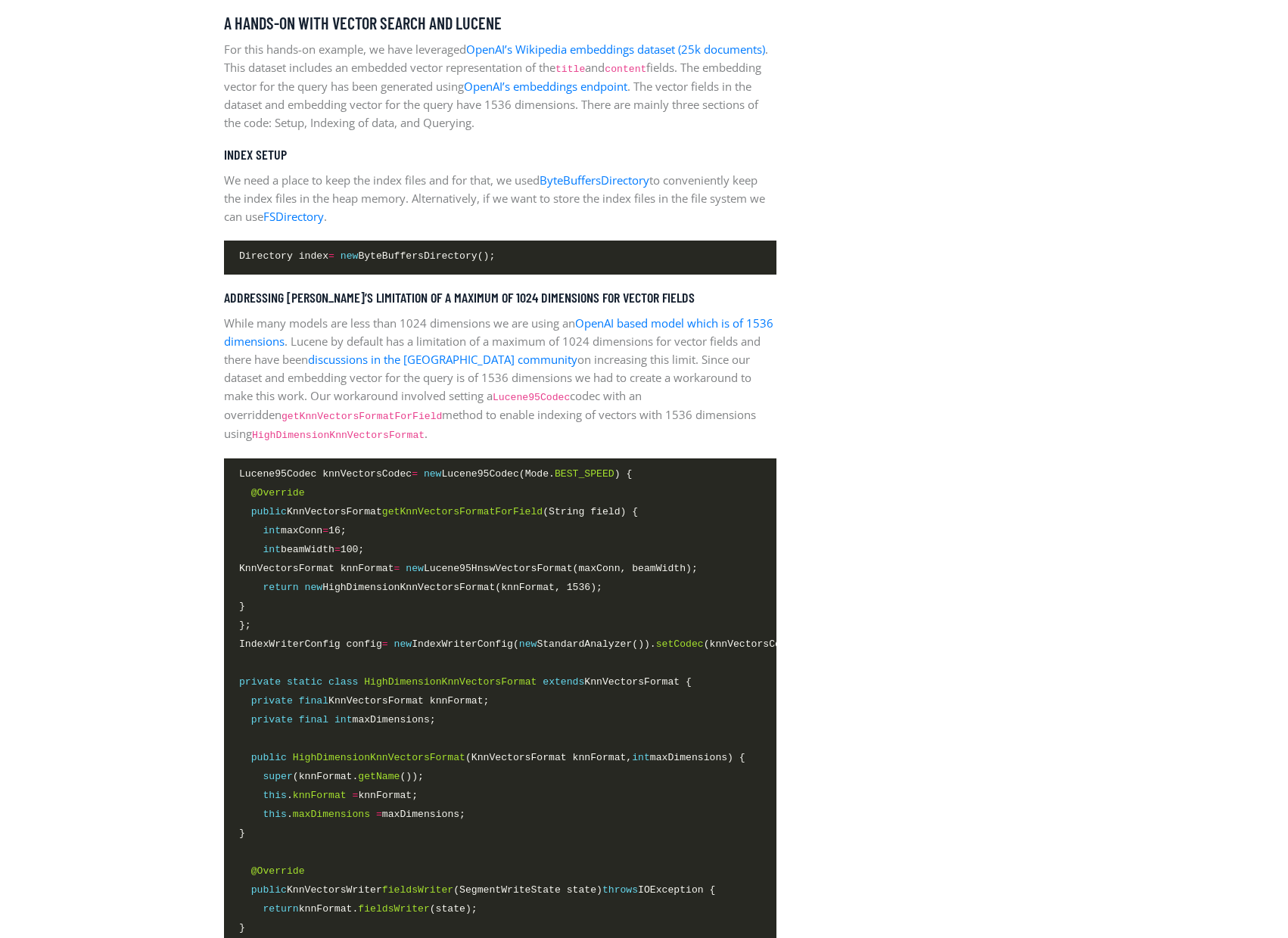
click at [977, 505] on aside "Latest Article Building the foundations: Apache Lucene Accelerated with the NVI…" at bounding box center [930, 949] width 287 height 5151
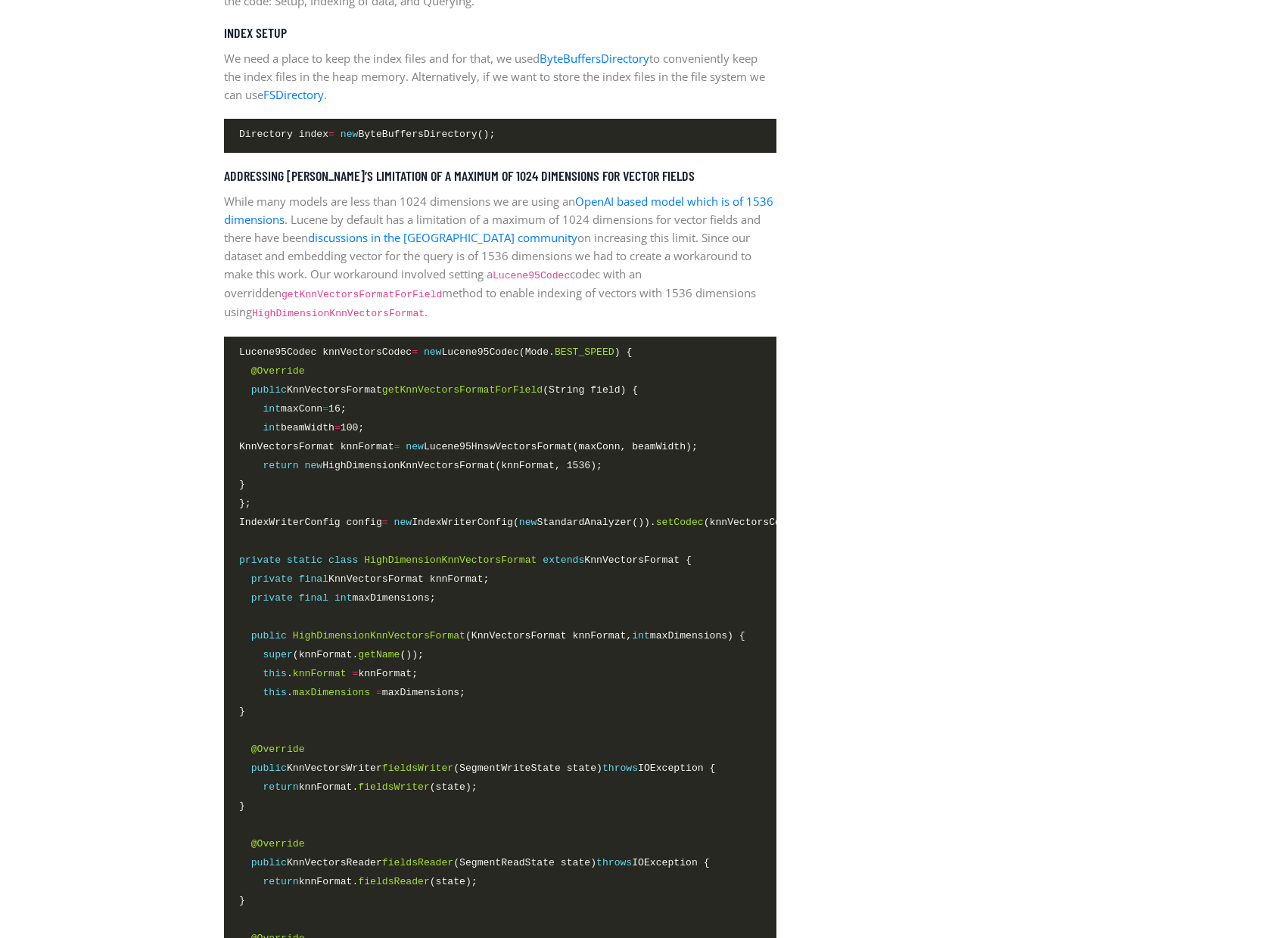
scroll to position [2284, 0]
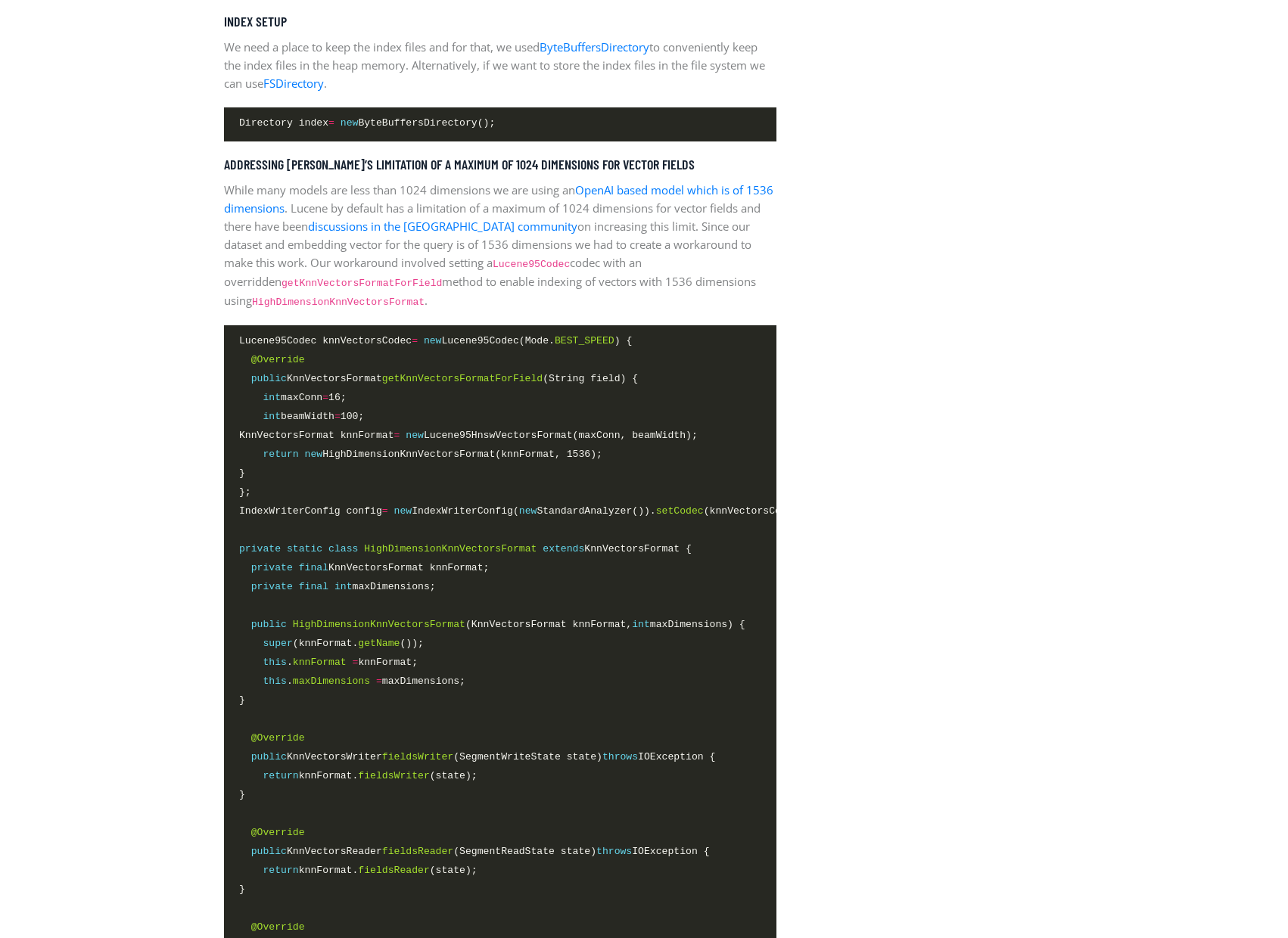
click at [977, 505] on aside "Latest Article Building the foundations: Apache Lucene Accelerated with the NVI…" at bounding box center [930, 815] width 287 height 5151
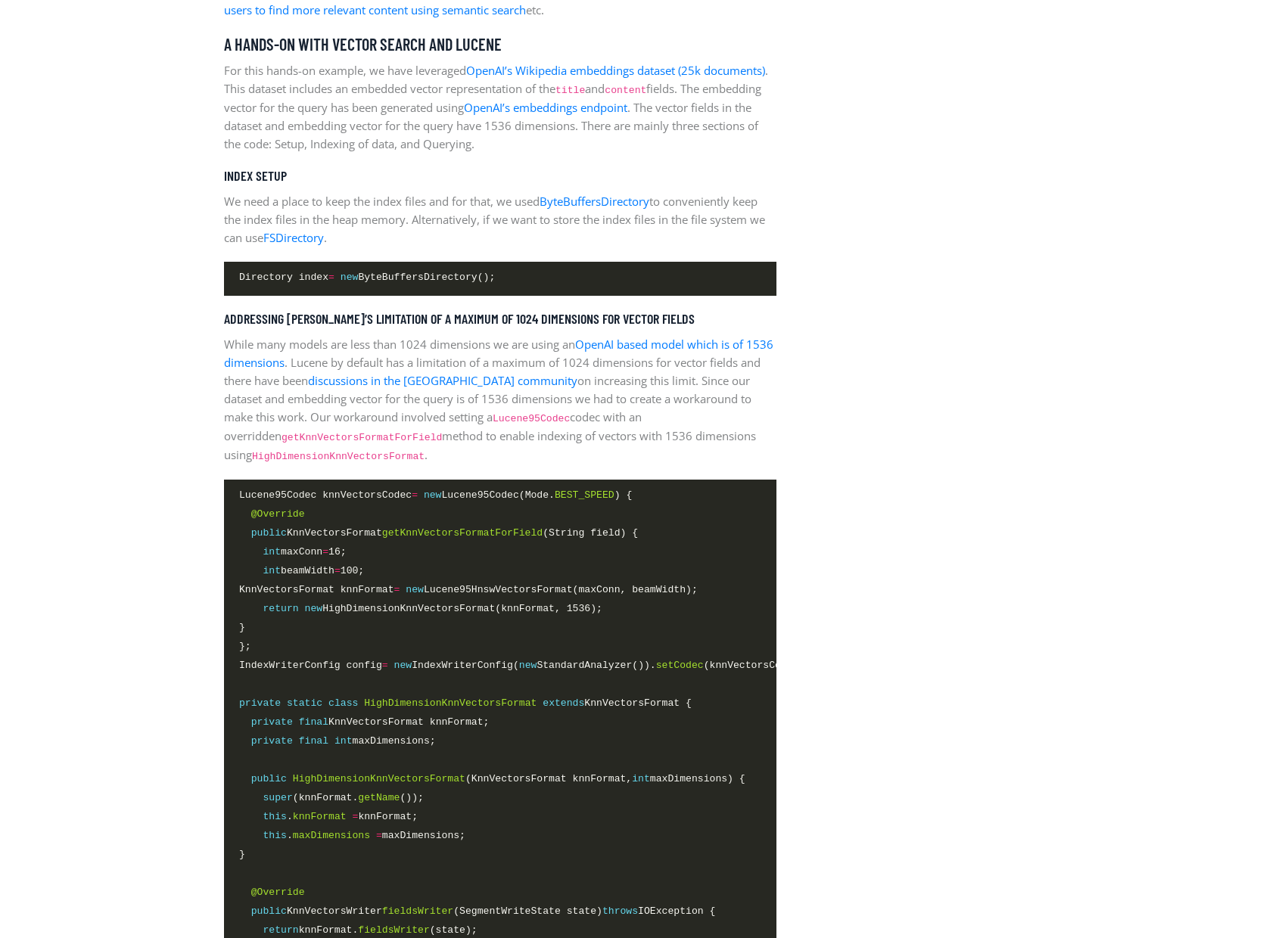
scroll to position [2280, 0]
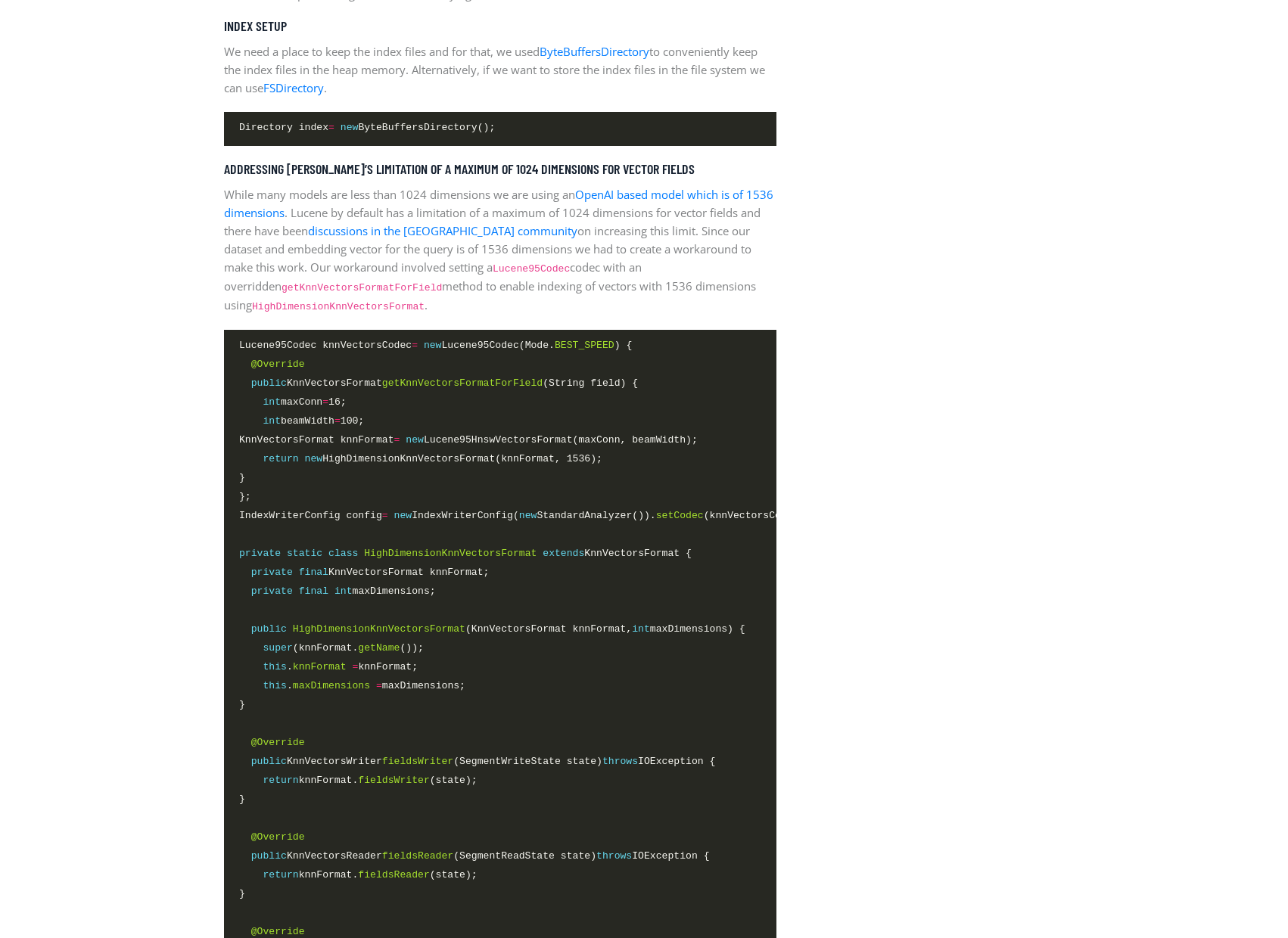
click at [1029, 202] on aside "Latest Article Building the foundations: Apache Lucene Accelerated with the NVI…" at bounding box center [930, 820] width 287 height 5151
click at [1112, 479] on section "Tutorials by [PERSON_NAME] / on [DATE] Vector Search with [PERSON_NAME] What is…" at bounding box center [644, 820] width 1288 height 5378
click at [1016, 405] on aside "Latest Article Building the foundations: Apache Lucene Accelerated with the NVI…" at bounding box center [930, 820] width 287 height 5151
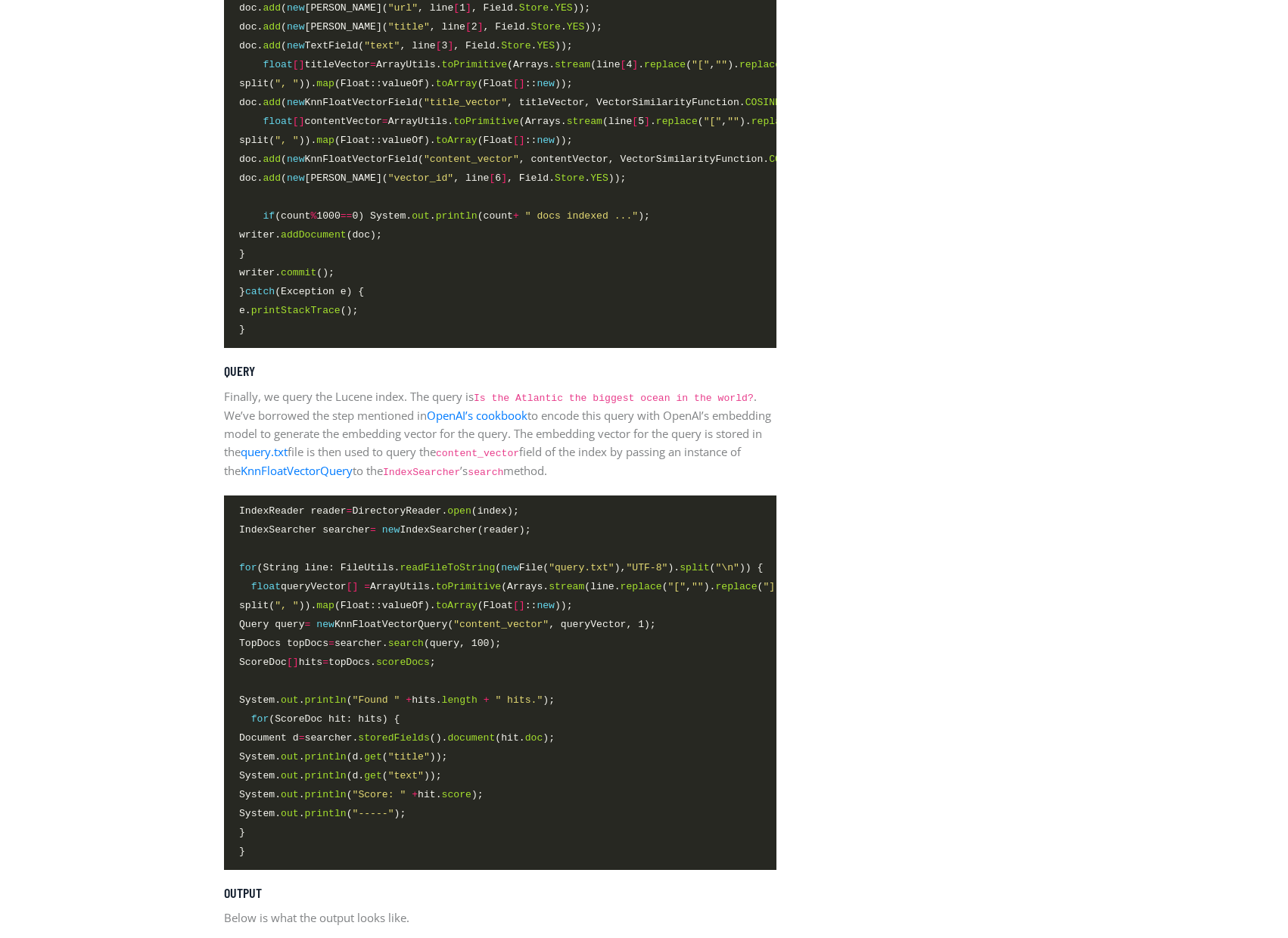
scroll to position [3792, 0]
